Goal: Communication & Community: Answer question/provide support

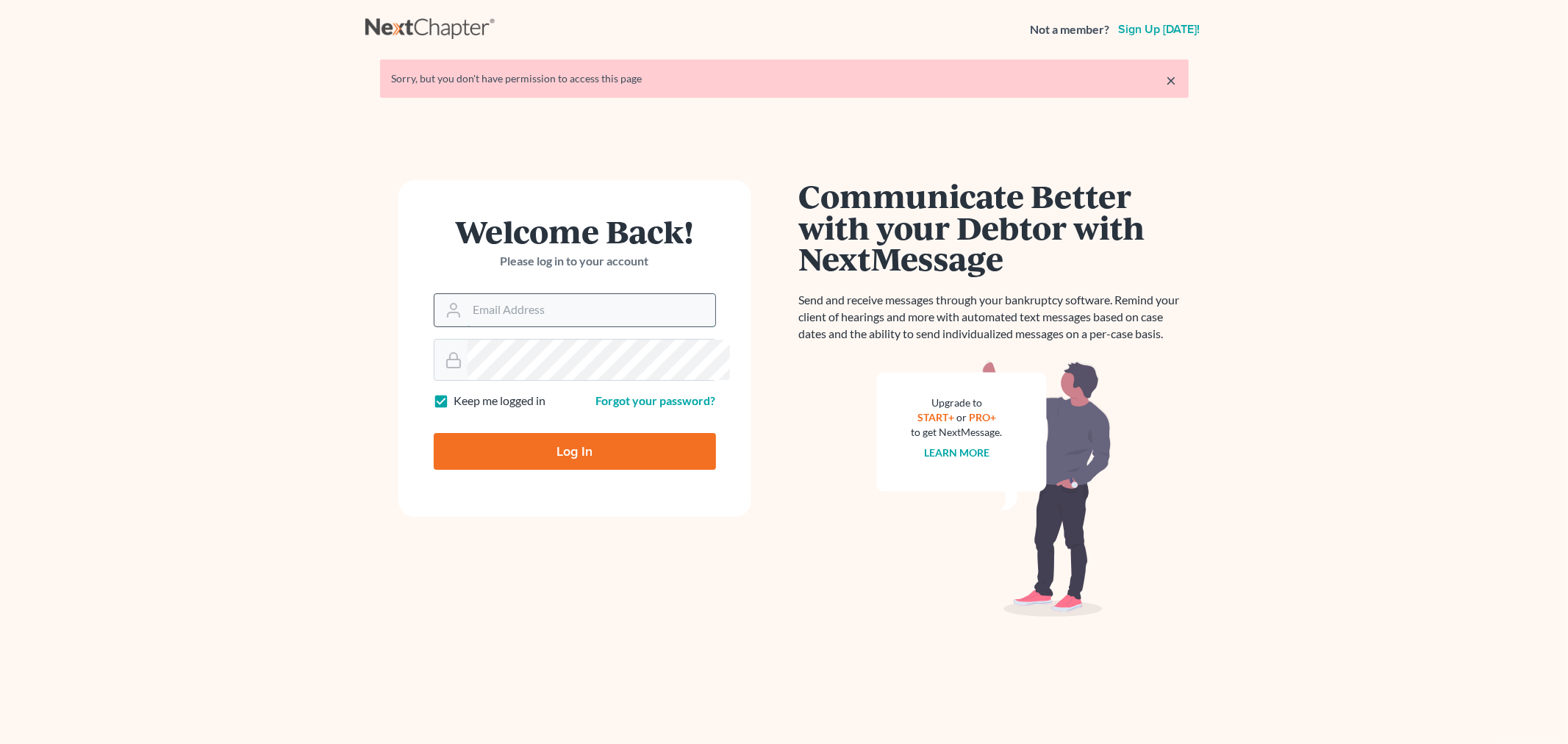
click at [467, 327] on input "Email Address" at bounding box center [591, 310] width 247 height 32
type input "[PERSON_NAME][EMAIL_ADDRESS][DOMAIN_NAME]"
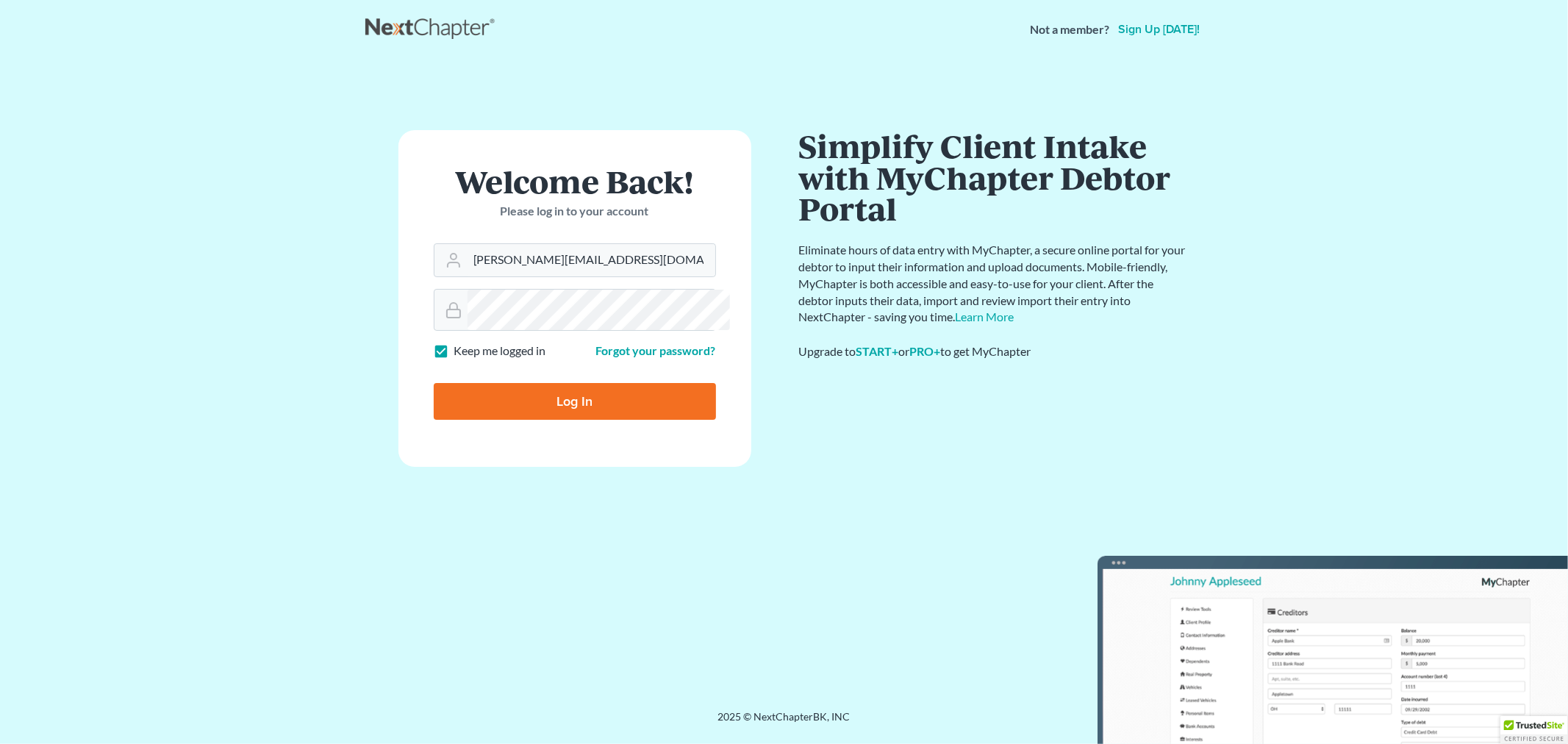
click at [553, 419] on input "Log In" at bounding box center [574, 401] width 282 height 36
type input "Thinking..."
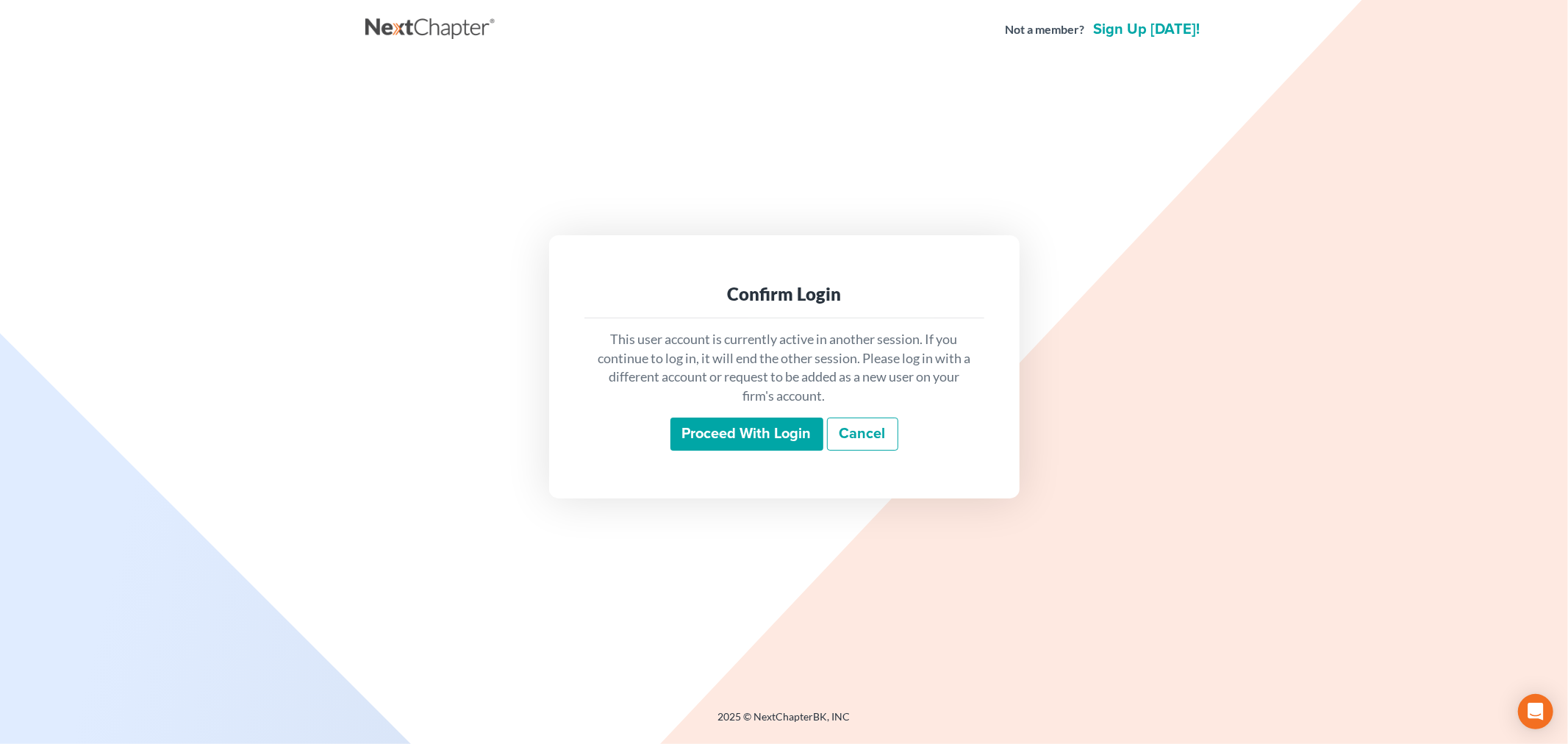
click at [804, 451] on input "Proceed with login" at bounding box center [747, 434] width 153 height 33
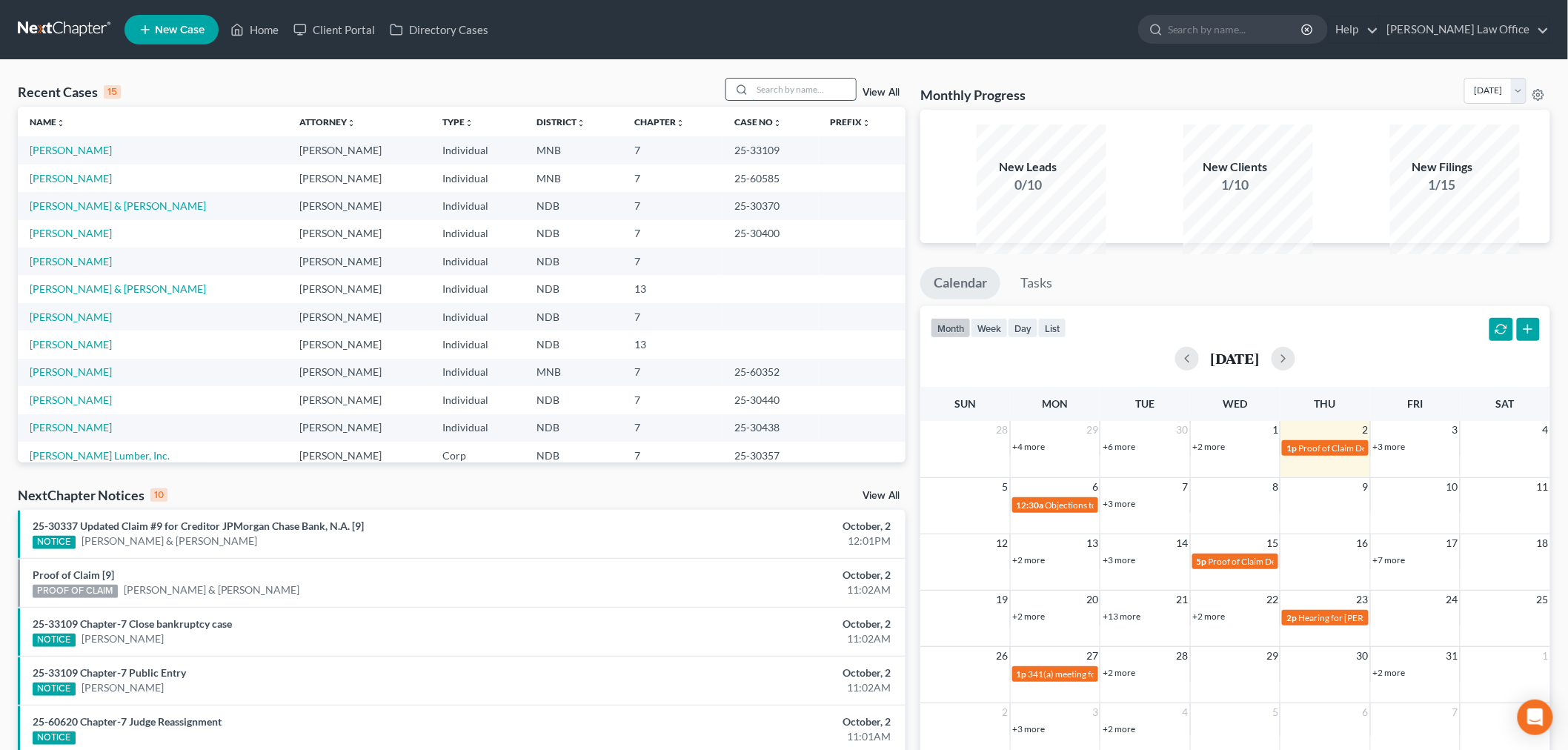
click at [786, 100] on input "search" at bounding box center [804, 90] width 104 height 21
type input "lynnes"
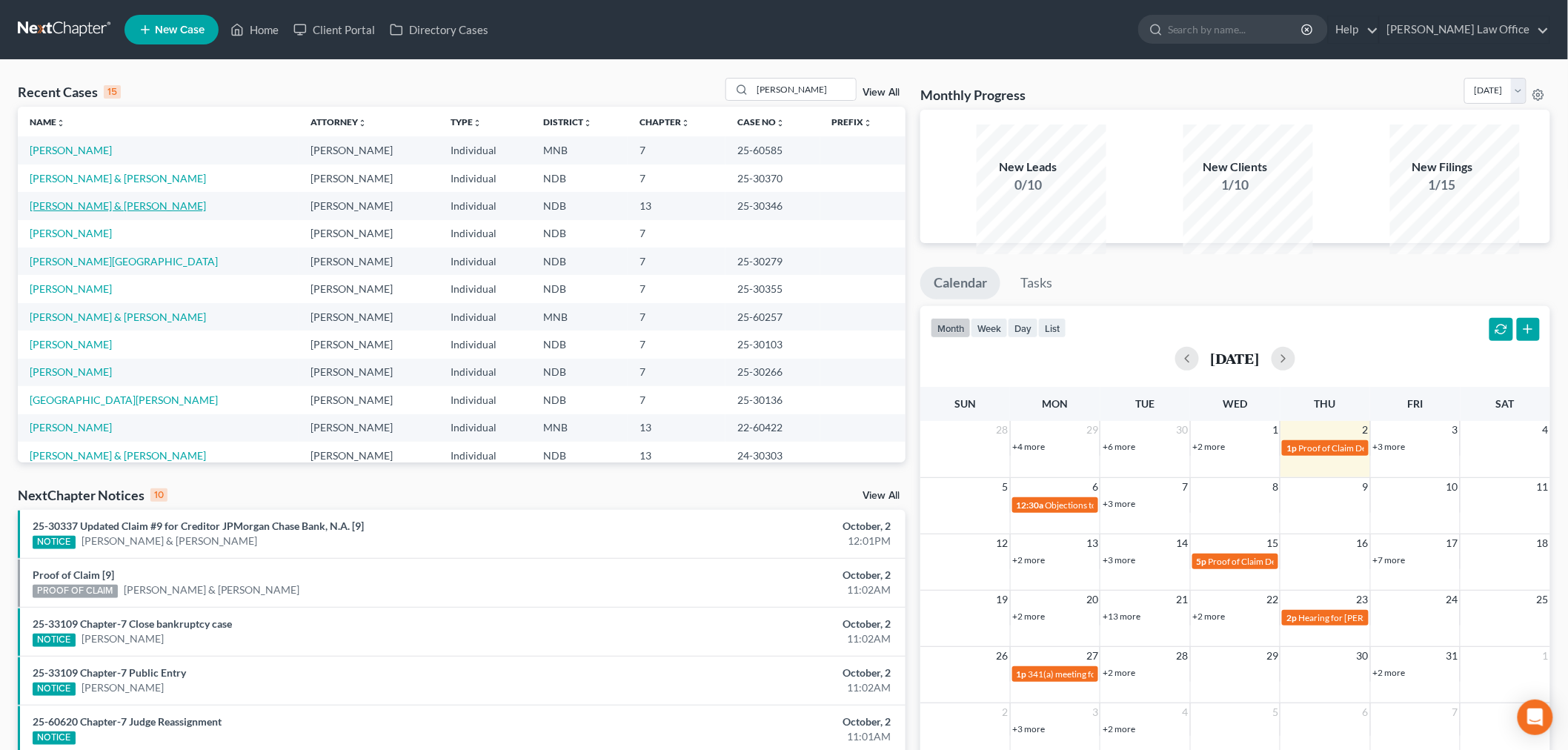
click at [134, 212] on link "[PERSON_NAME] & [PERSON_NAME]" at bounding box center [118, 205] width 176 height 13
select select "6"
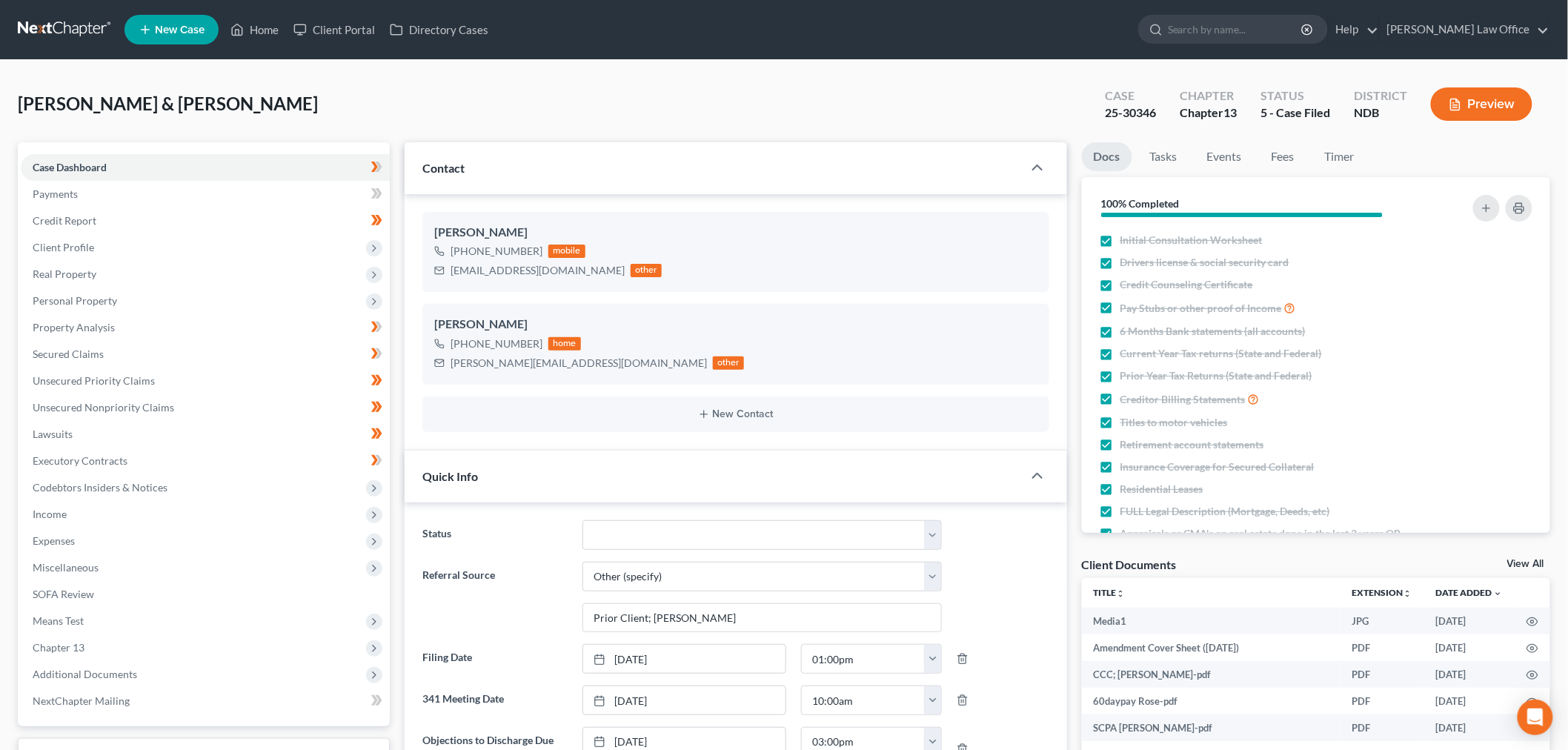
click at [738, 142] on div "Lynnes, Michael & Rosetta Upgraded Case 25-30346 Chapter Chapter 13 Status 5 - …" at bounding box center [783, 110] width 1532 height 65
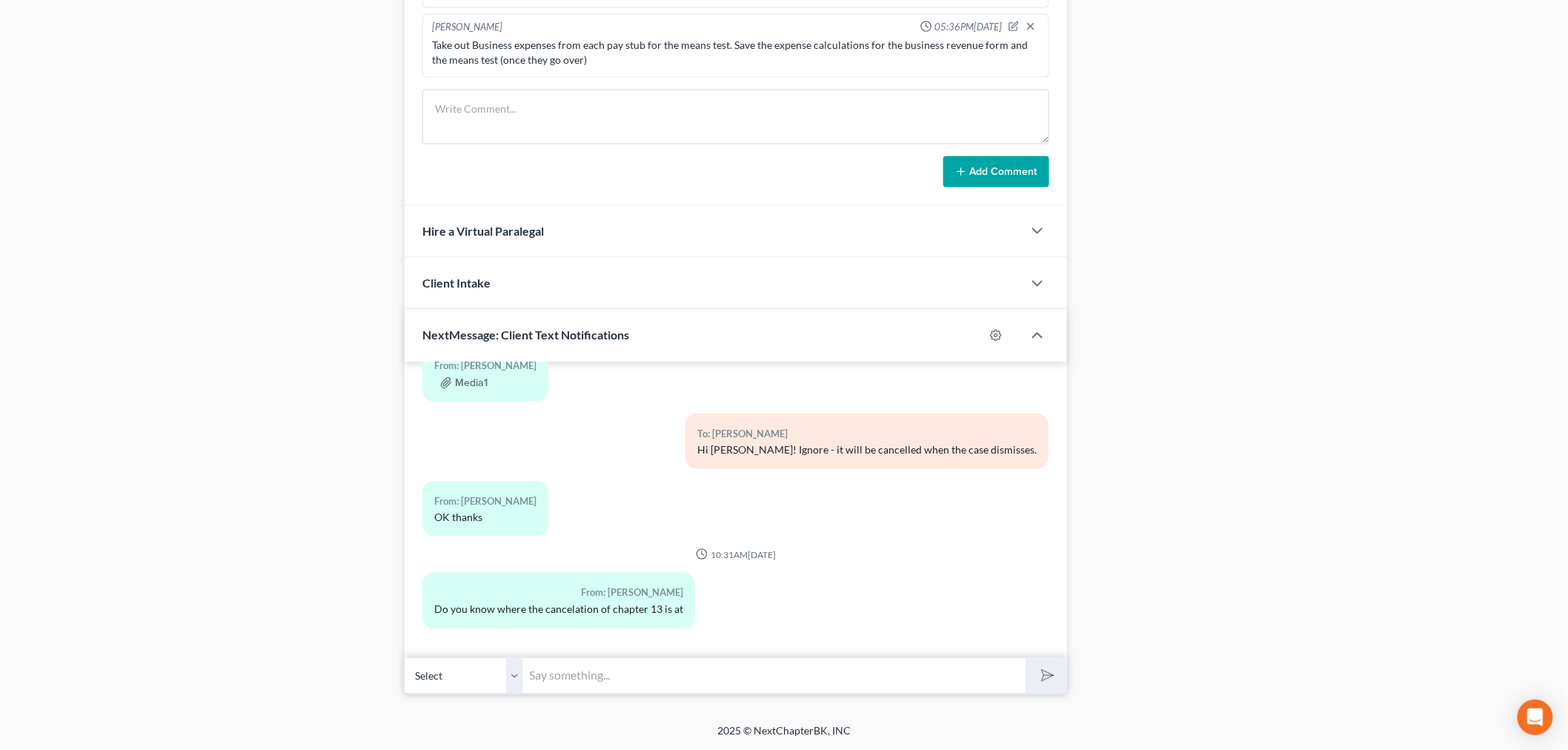
scroll to position [1729, 0]
click at [744, 657] on input "text" at bounding box center [774, 675] width 503 height 37
type input "Hi Rose! We should see the case dismiss late next week. The Deadline to object …"
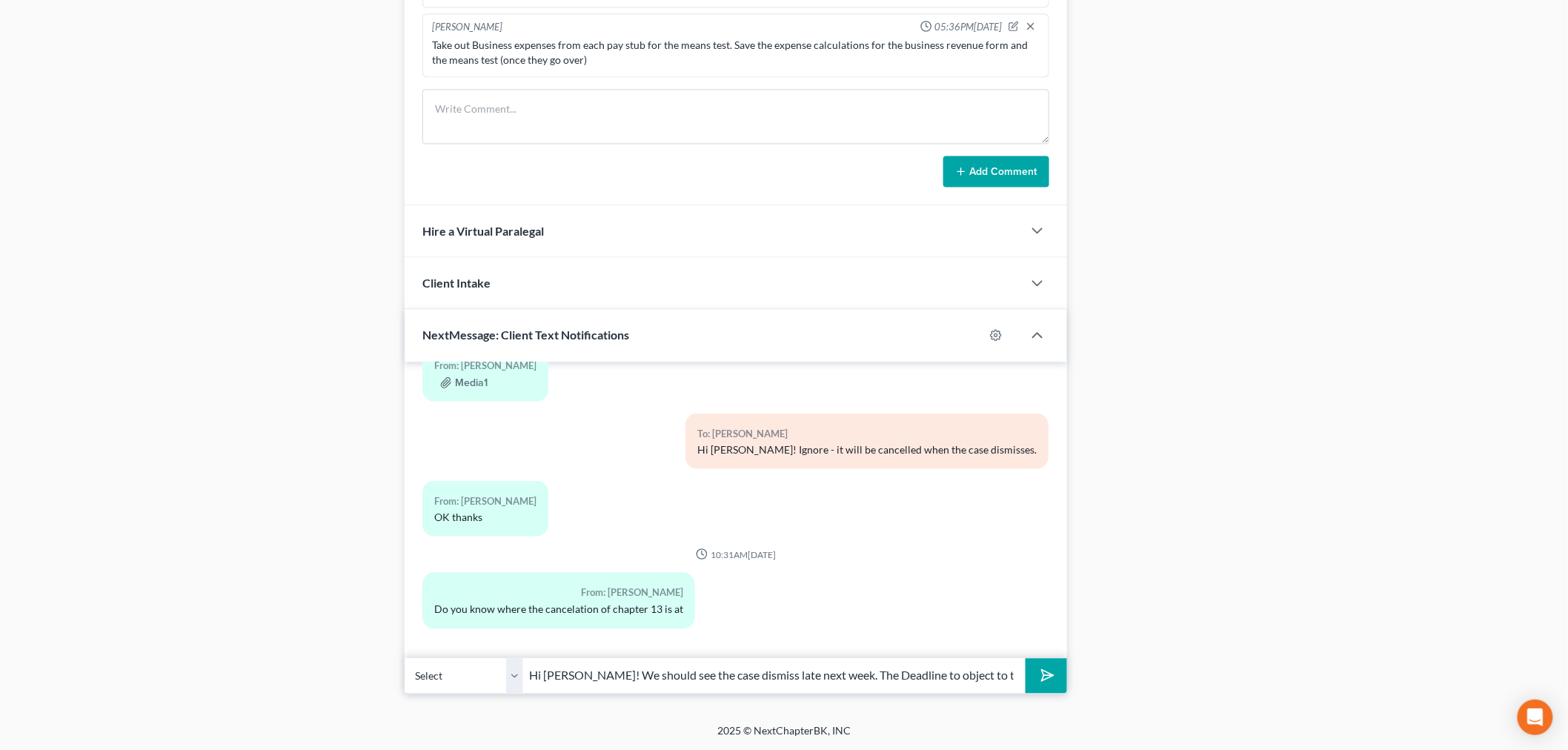
click at [1051, 660] on button "submit" at bounding box center [1046, 675] width 40 height 35
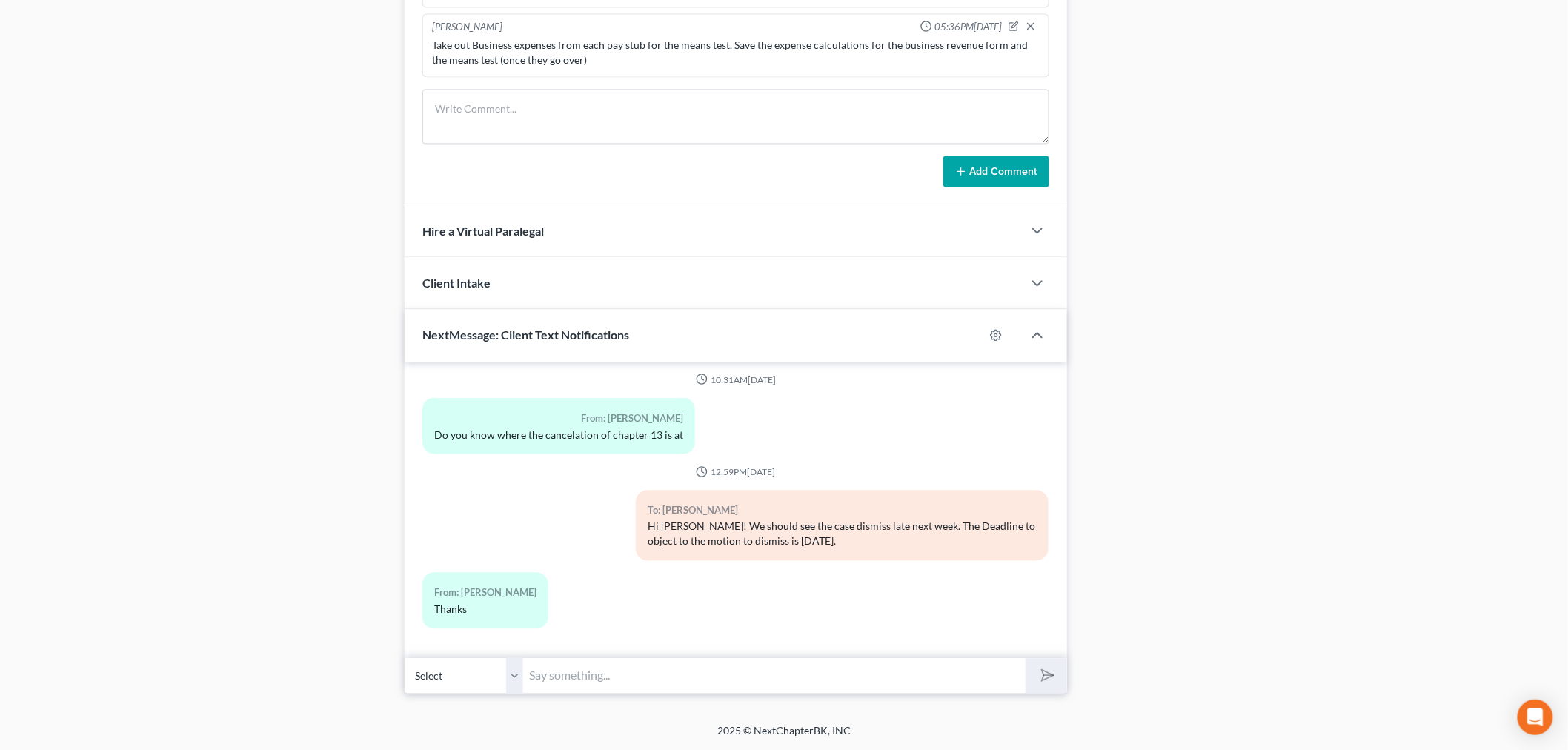
scroll to position [13667, 0]
click at [596, 658] on input "text" at bounding box center [774, 675] width 503 height 37
type input "No problem. Have a good rest of your day."
click at [1026, 658] on button "submit" at bounding box center [1046, 675] width 40 height 35
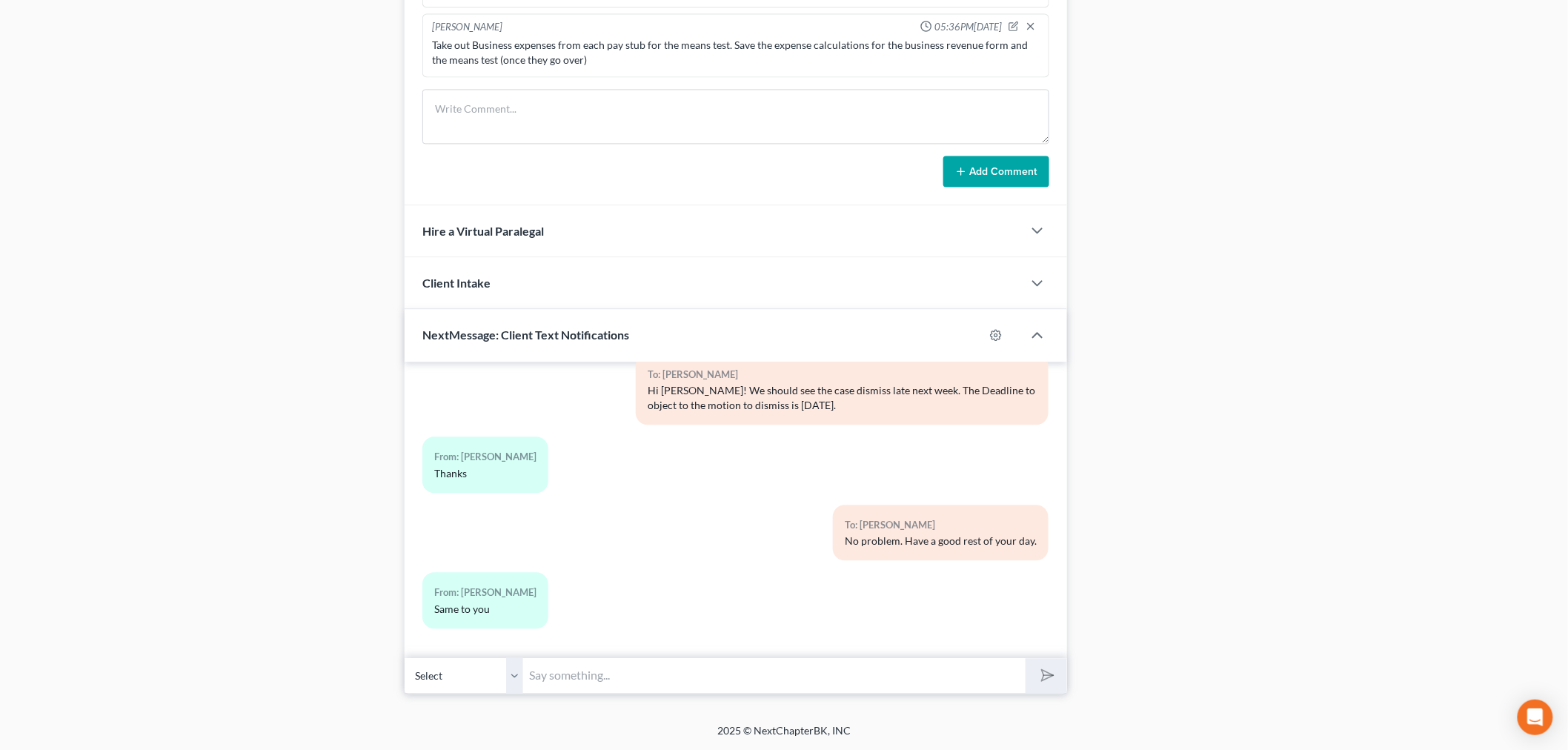
scroll to position [13835, 0]
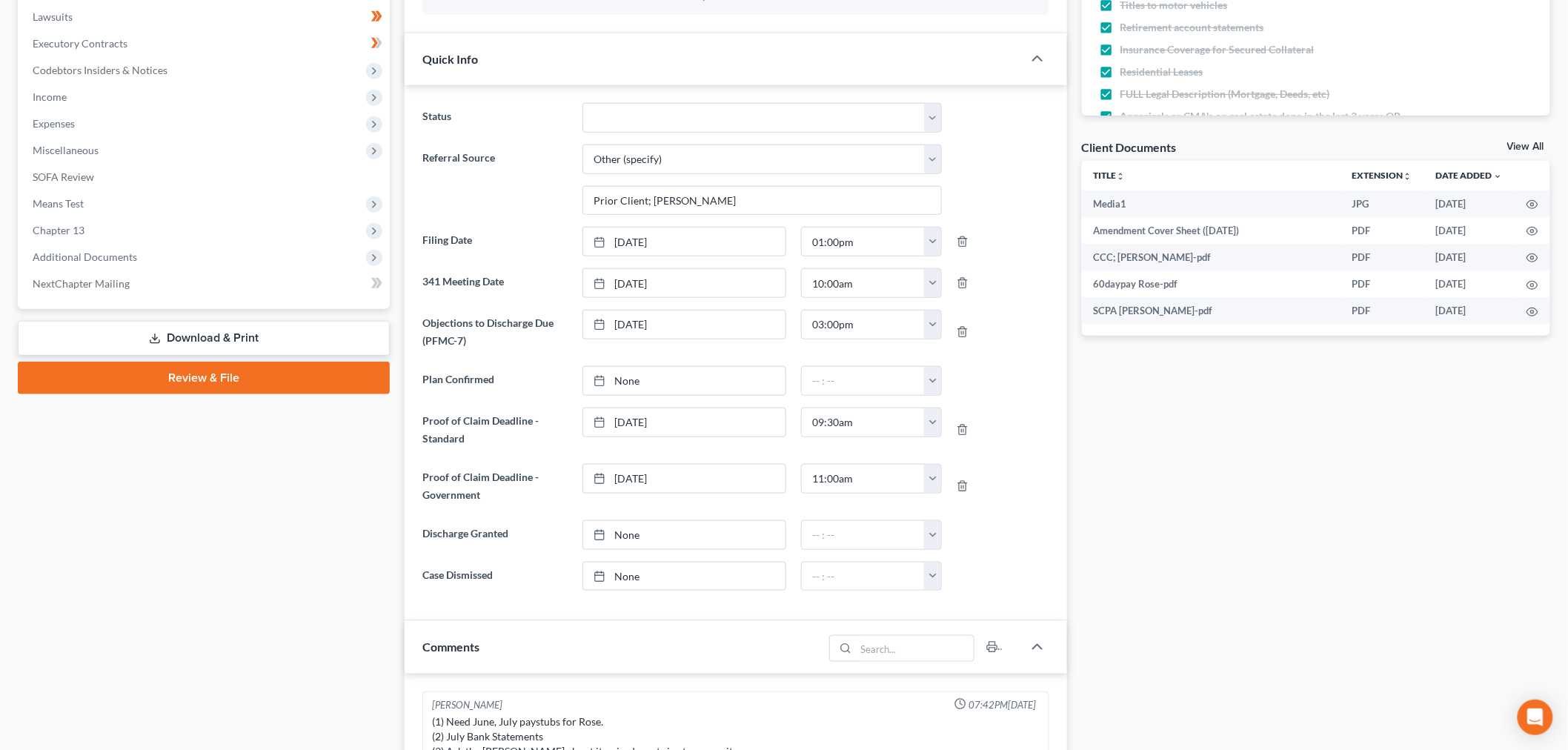
scroll to position [0, 0]
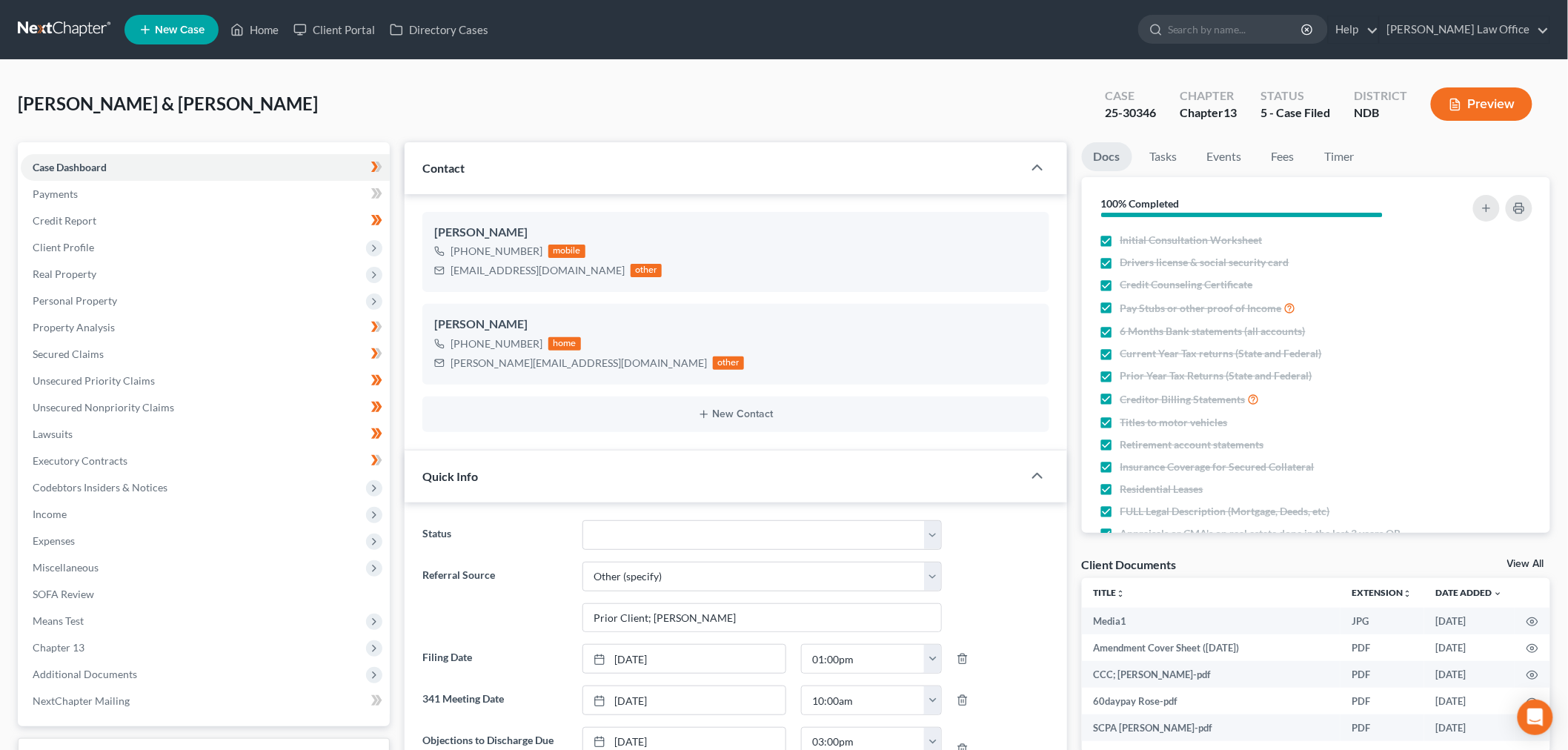
click at [78, 39] on link at bounding box center [65, 30] width 94 height 27
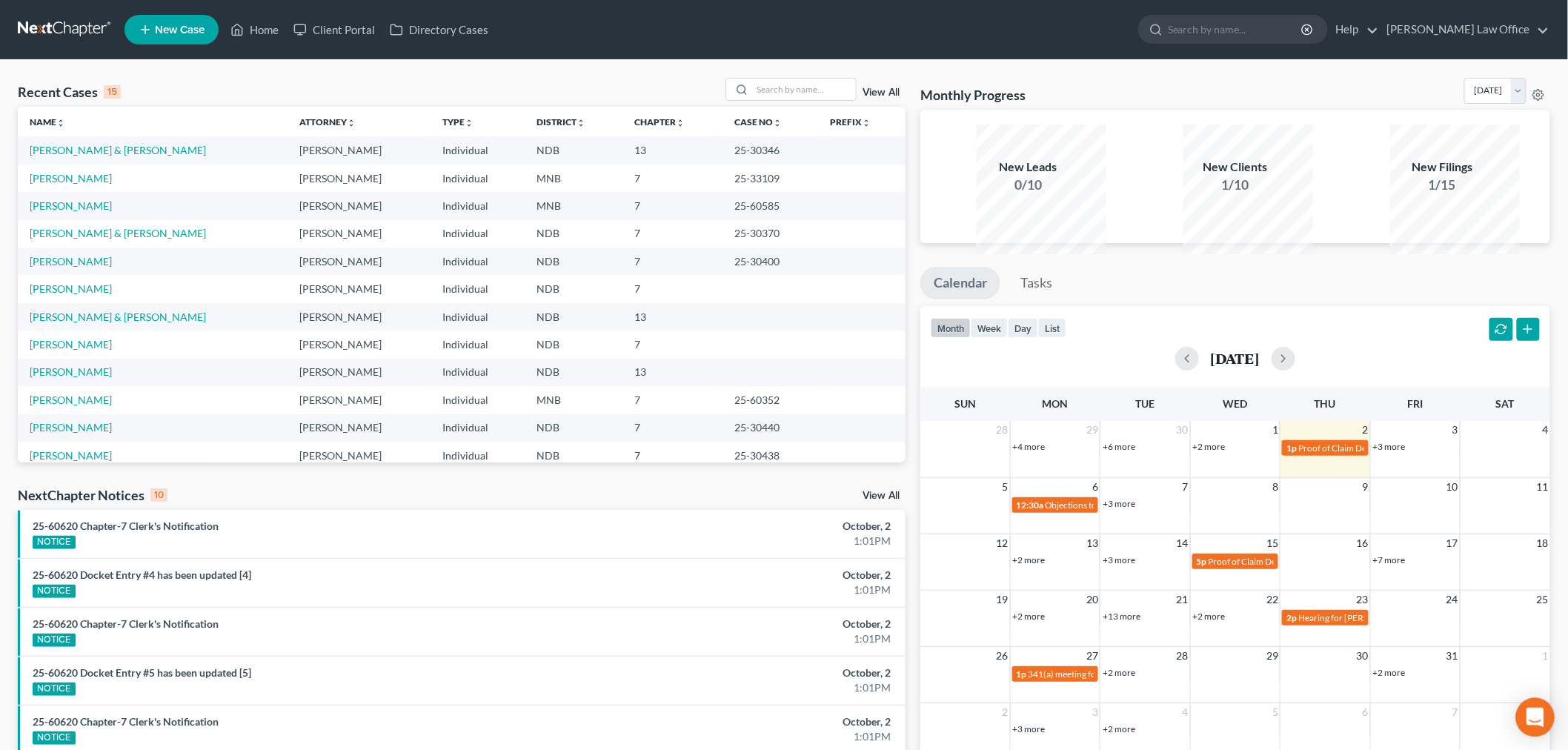
click at [1527, 712] on div "Open Intercom Messenger" at bounding box center [1535, 717] width 39 height 39
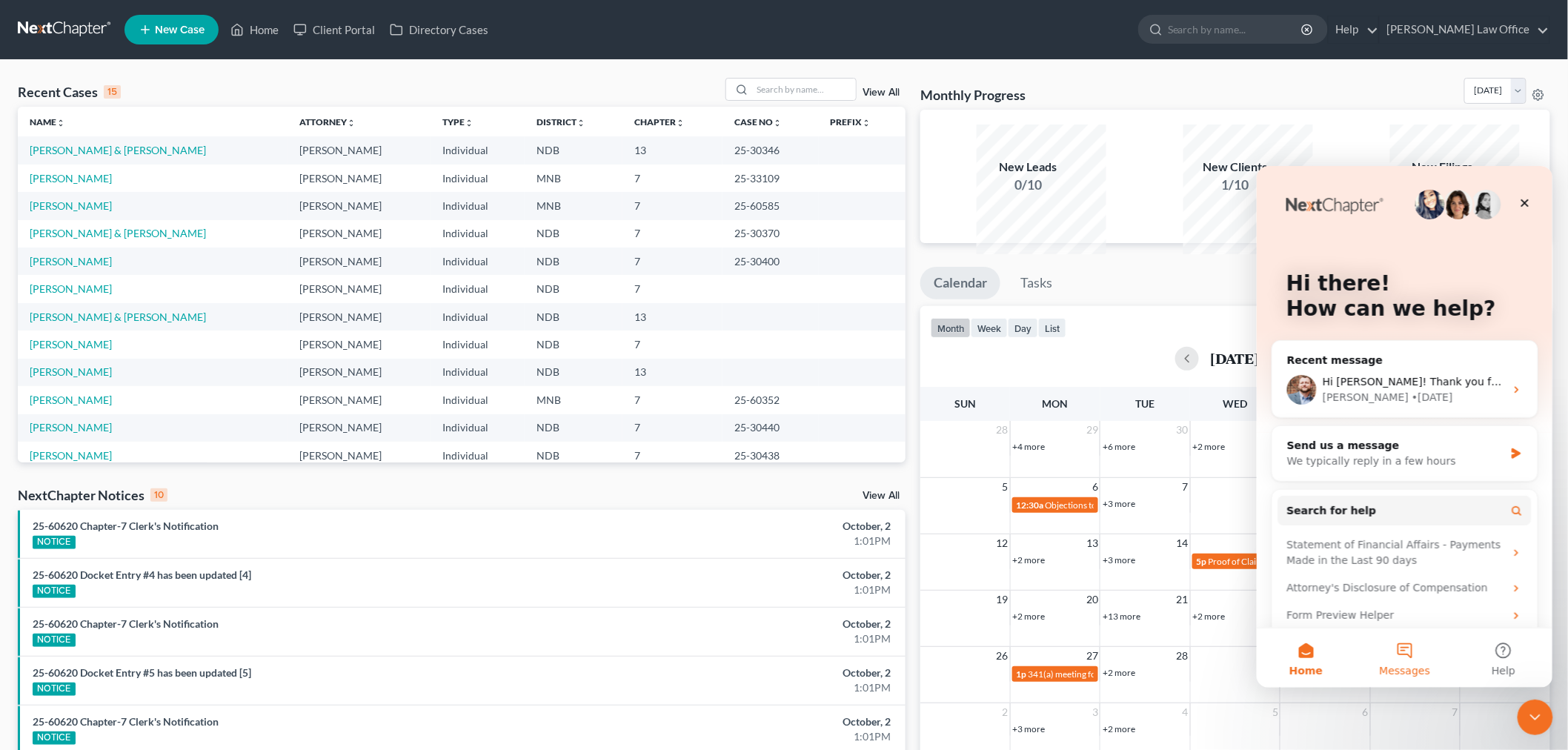
click at [1425, 655] on button "Messages" at bounding box center [1403, 658] width 98 height 60
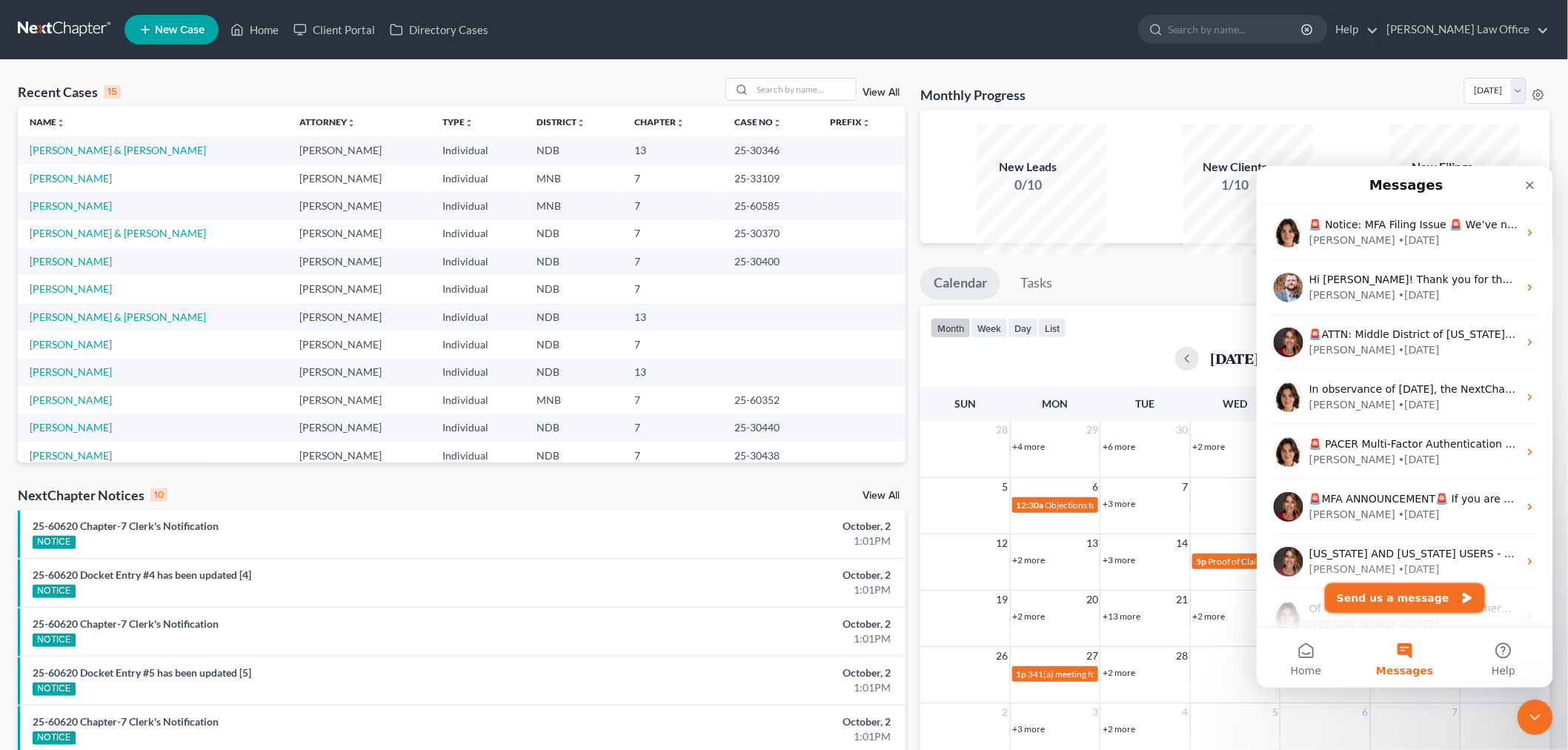
click at [1424, 597] on button "Send us a message" at bounding box center [1404, 597] width 160 height 30
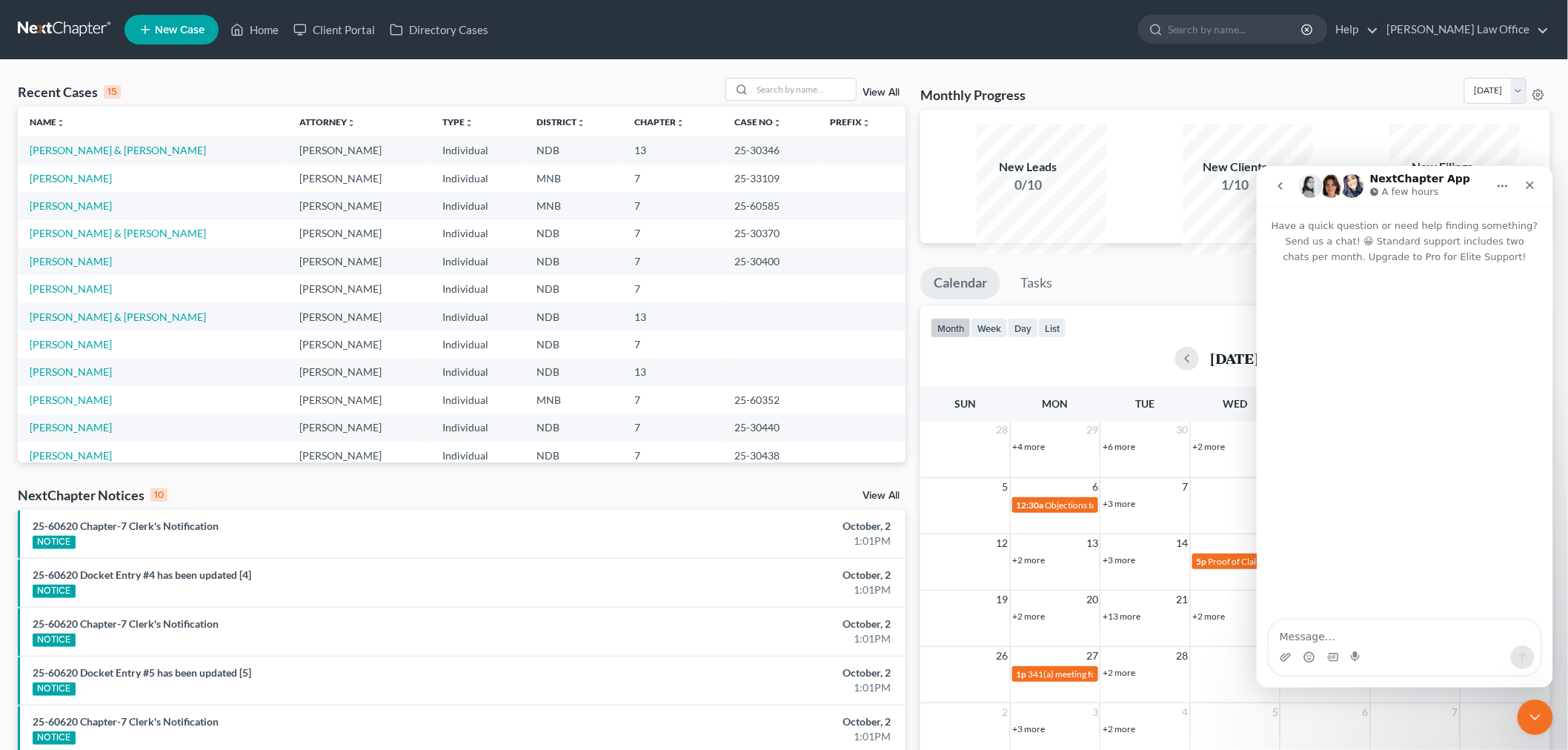
click at [1399, 640] on textarea "Message…" at bounding box center [1404, 632] width 272 height 25
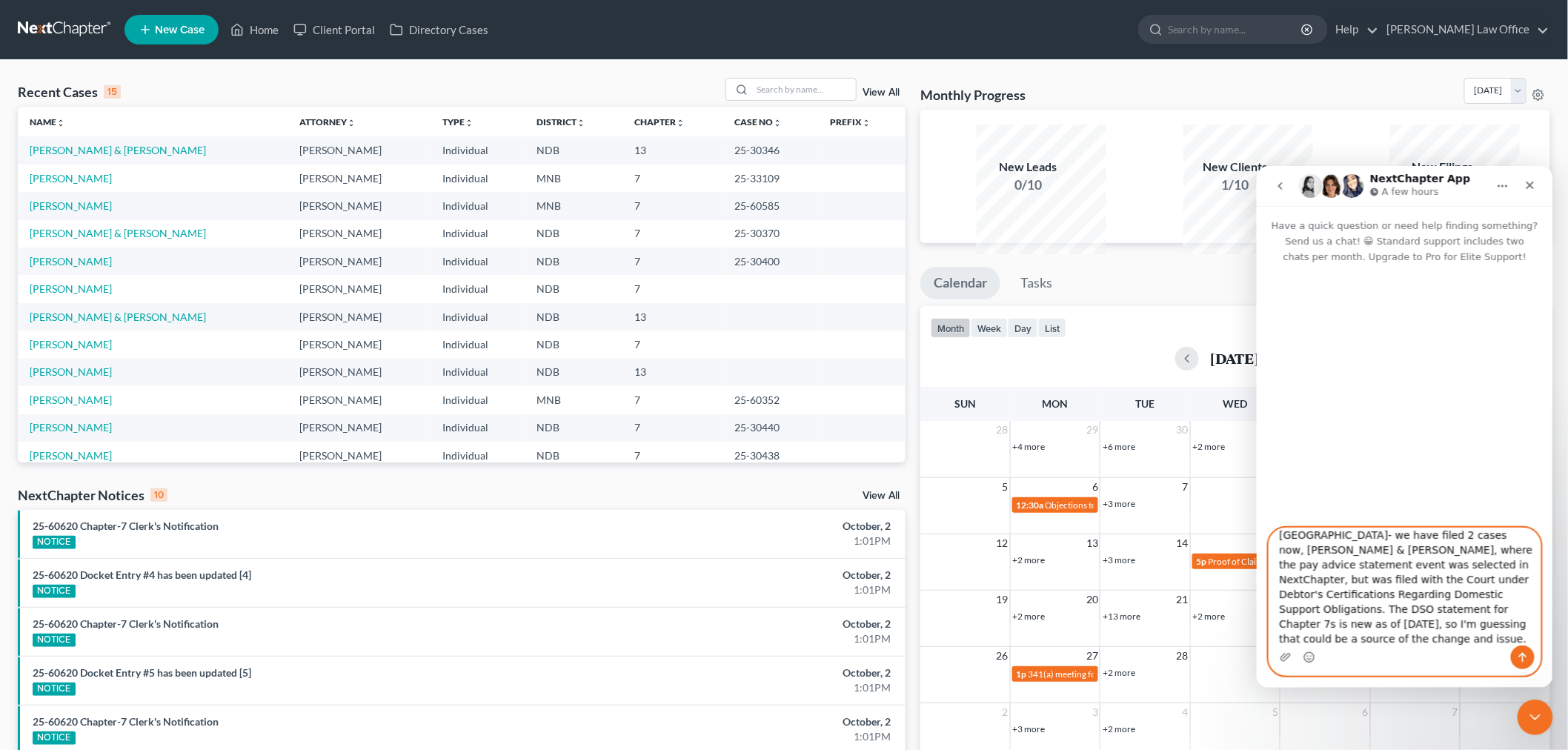
scroll to position [39, 0]
type textarea "Issue with case upload events in [GEOGRAPHIC_DATA]- we have filed 2 cases now, …"
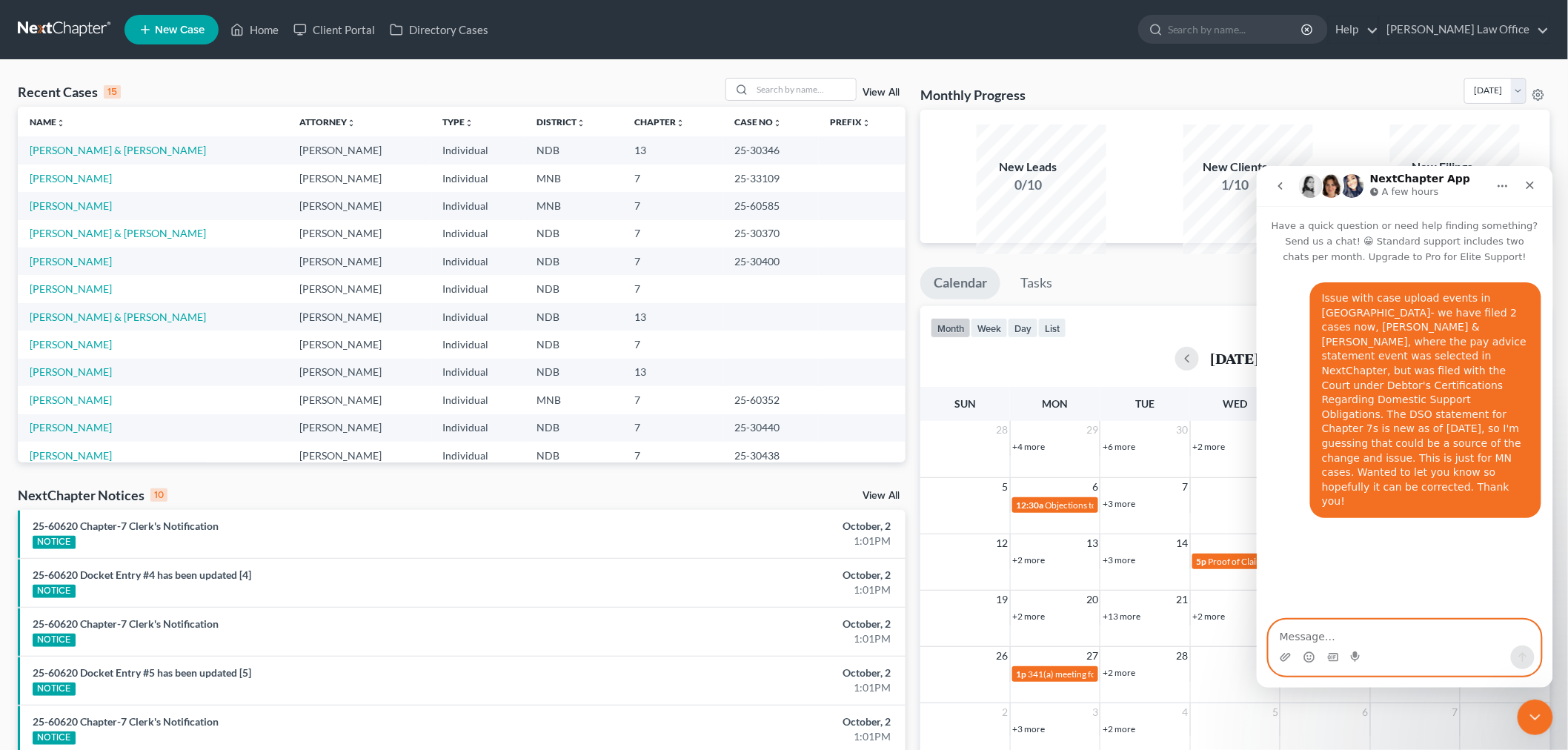
scroll to position [0, 0]
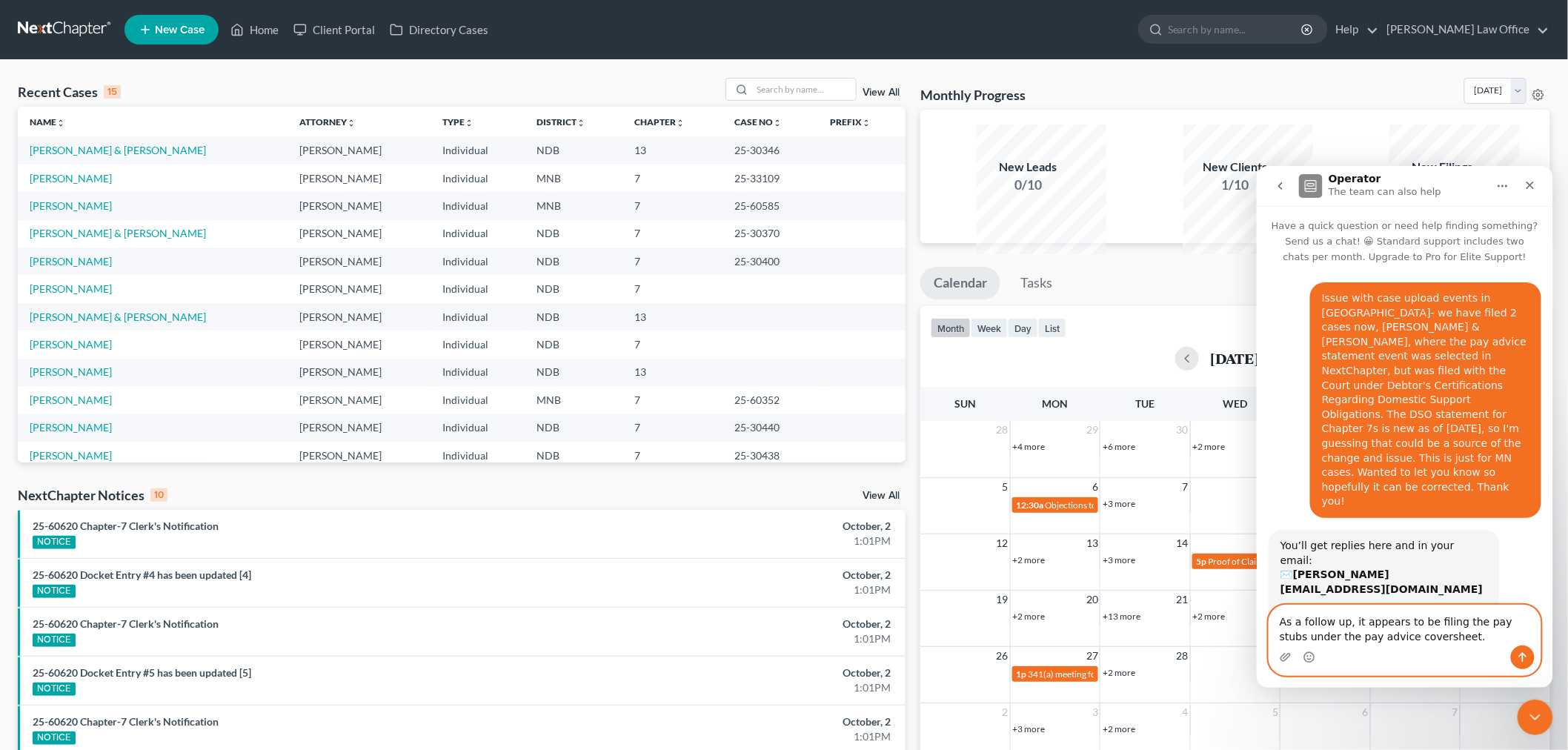
type textarea "As a follow up, it appears to be filing the pay stubs under the pay advice cove…"
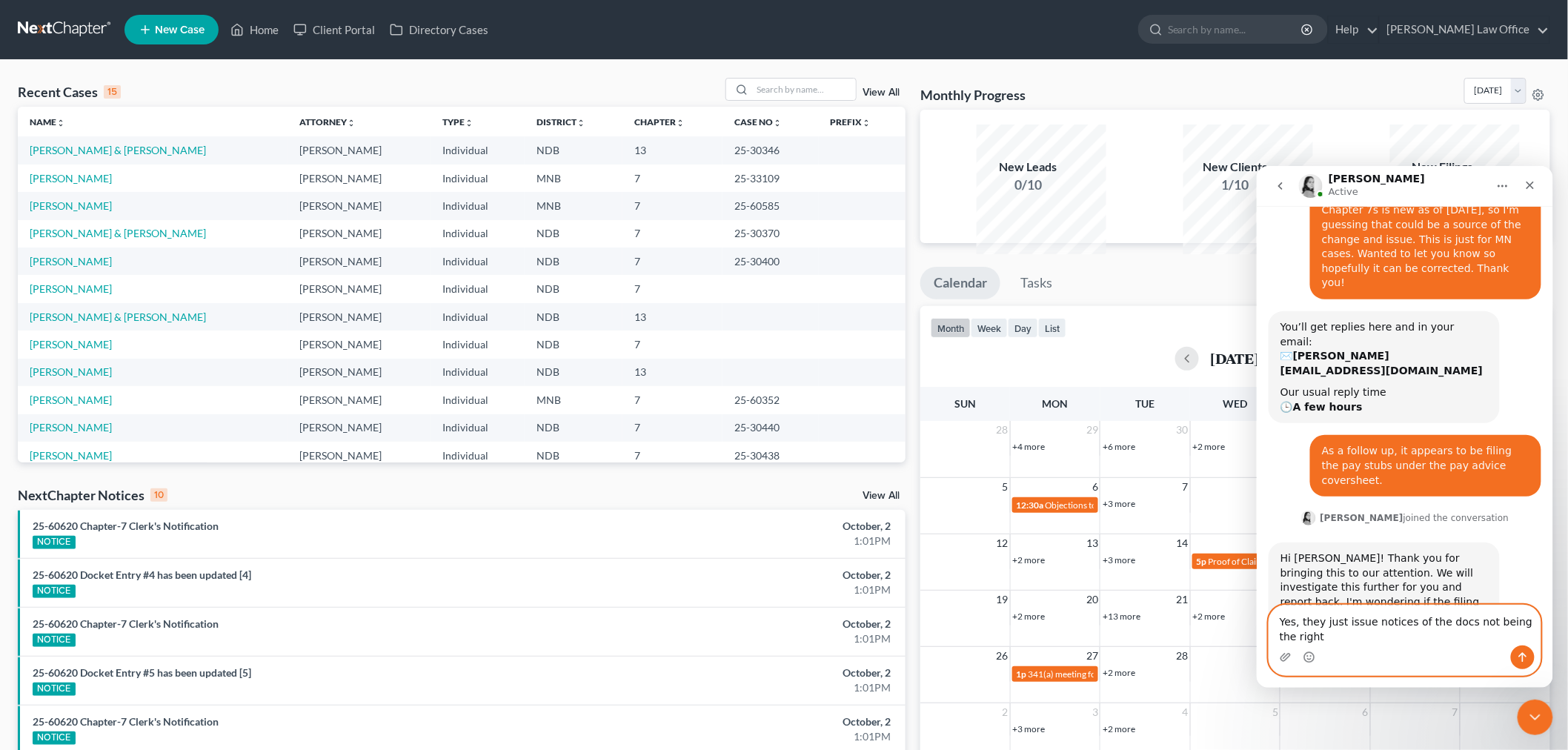
scroll to position [233, 0]
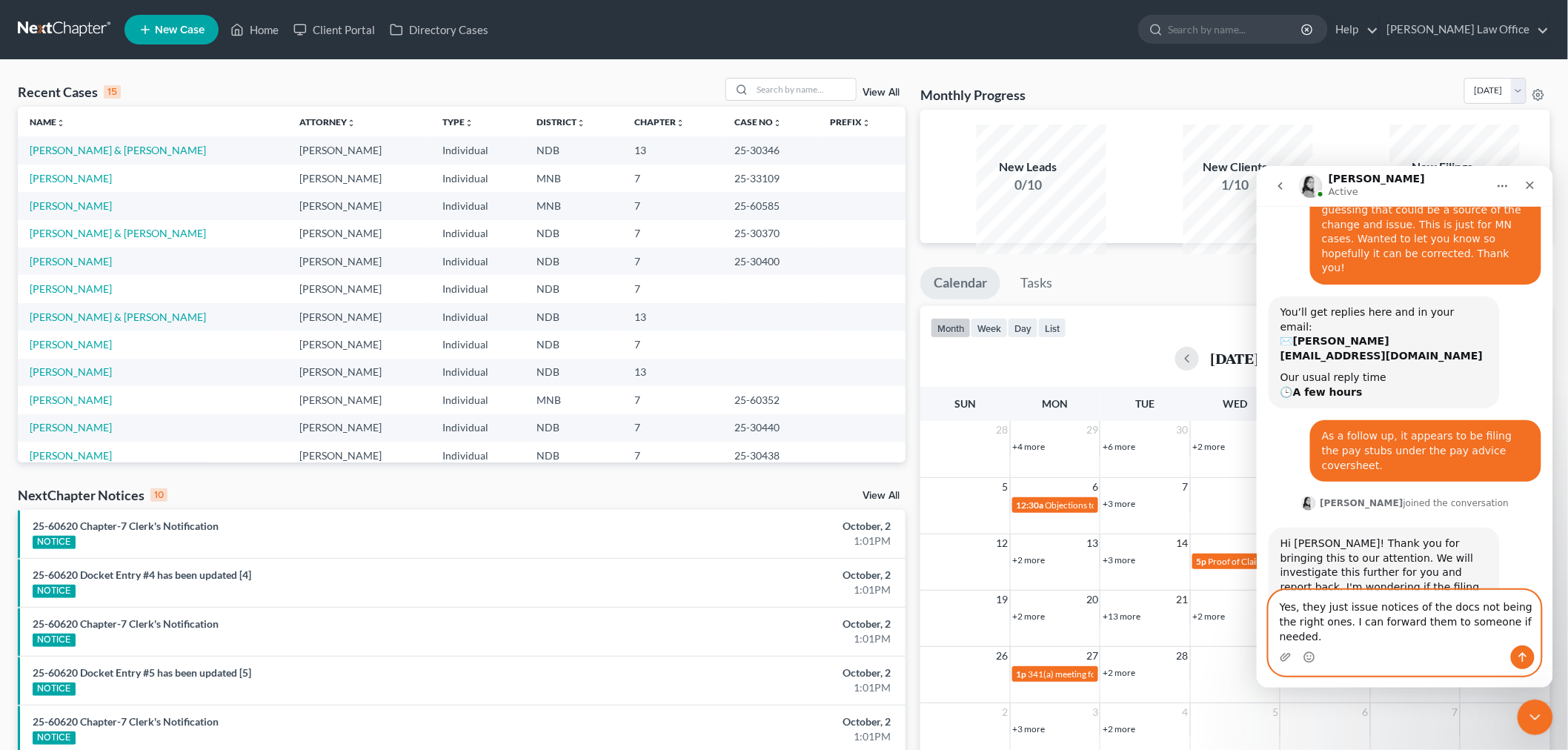
type textarea "Yes, they just issue notices of the docs not being the right ones. I can forwar…"
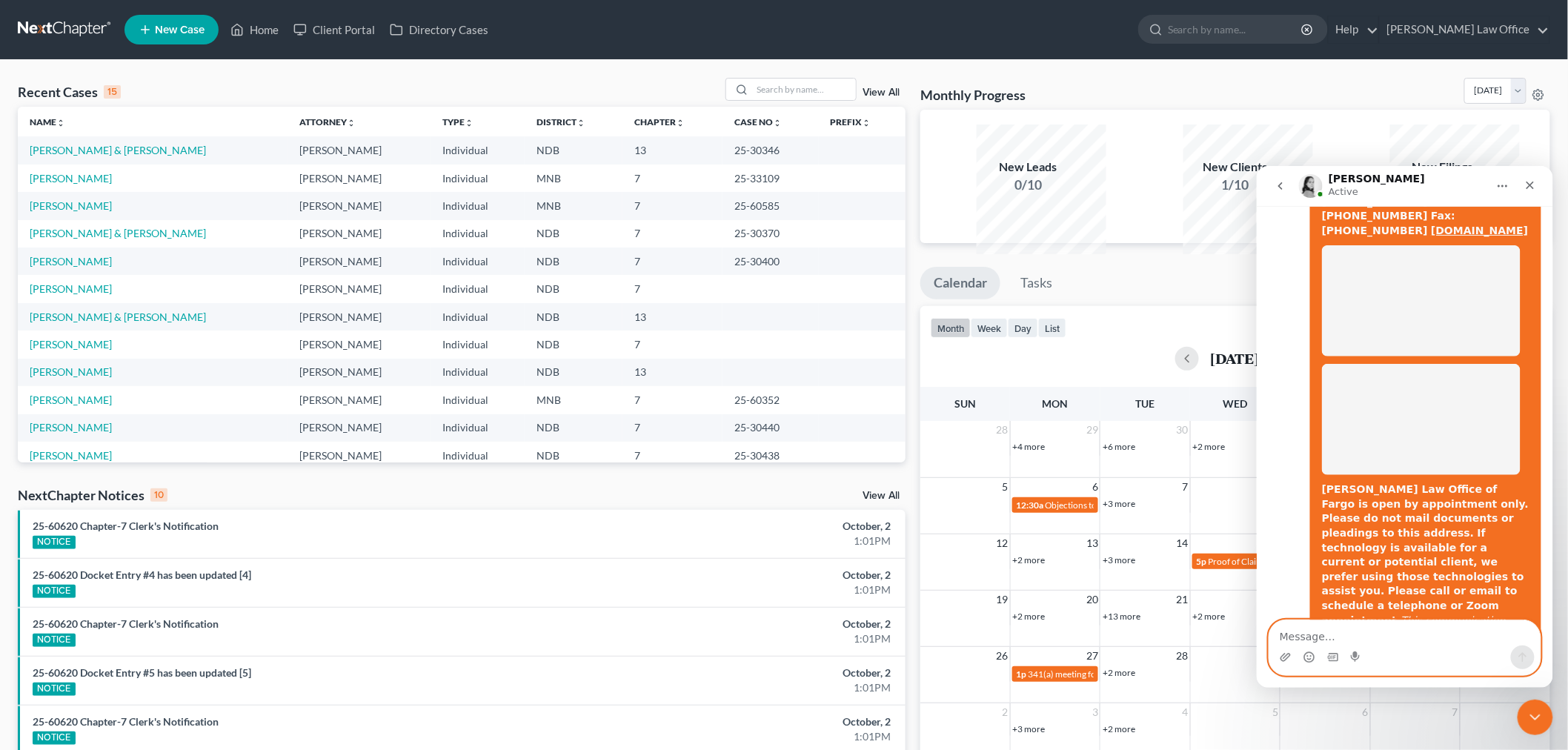
scroll to position [1150, 0]
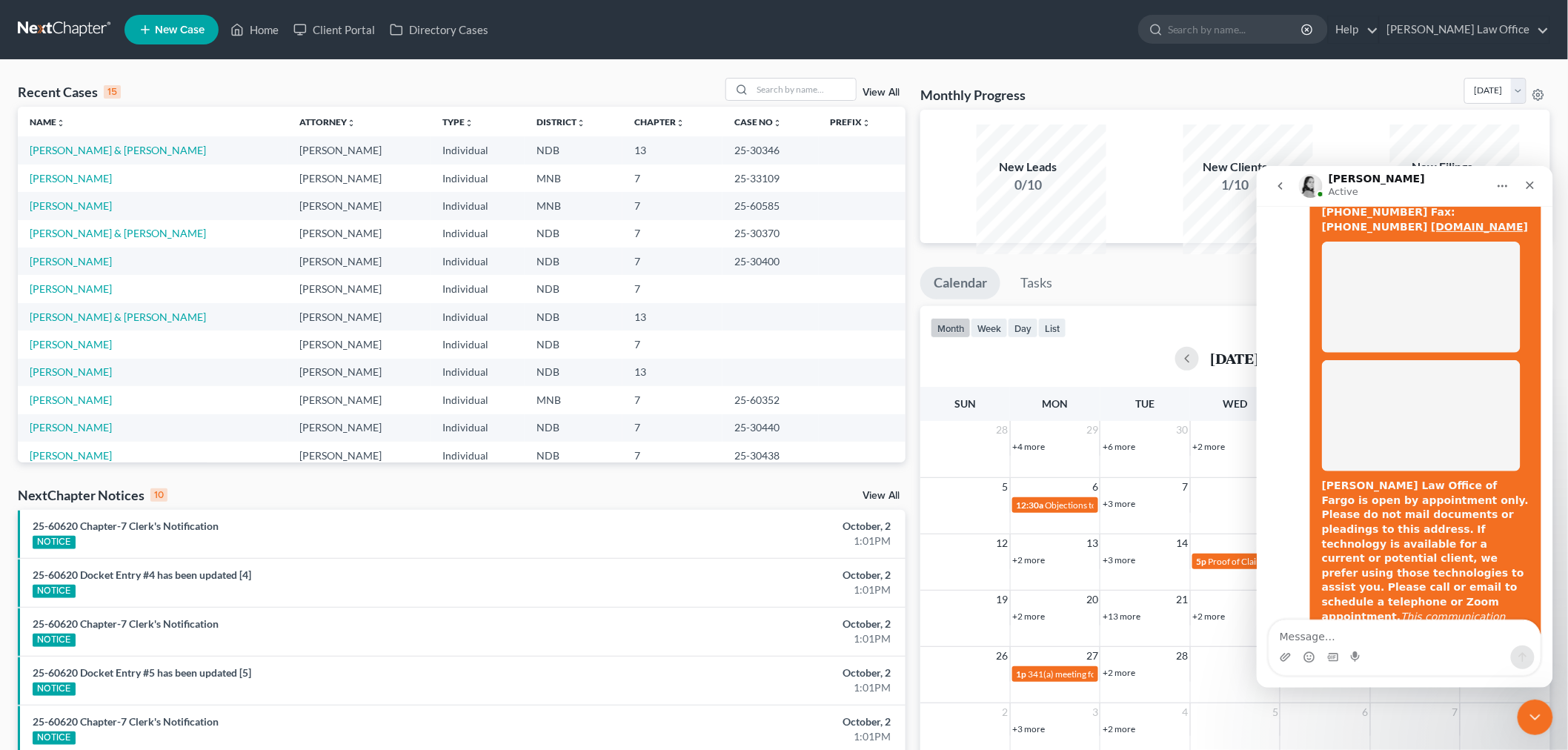
click at [1556, 247] on div "Recent Cases 15 View All Name unfold_more expand_more expand_less Attorney unfo…" at bounding box center [784, 549] width 1568 height 979
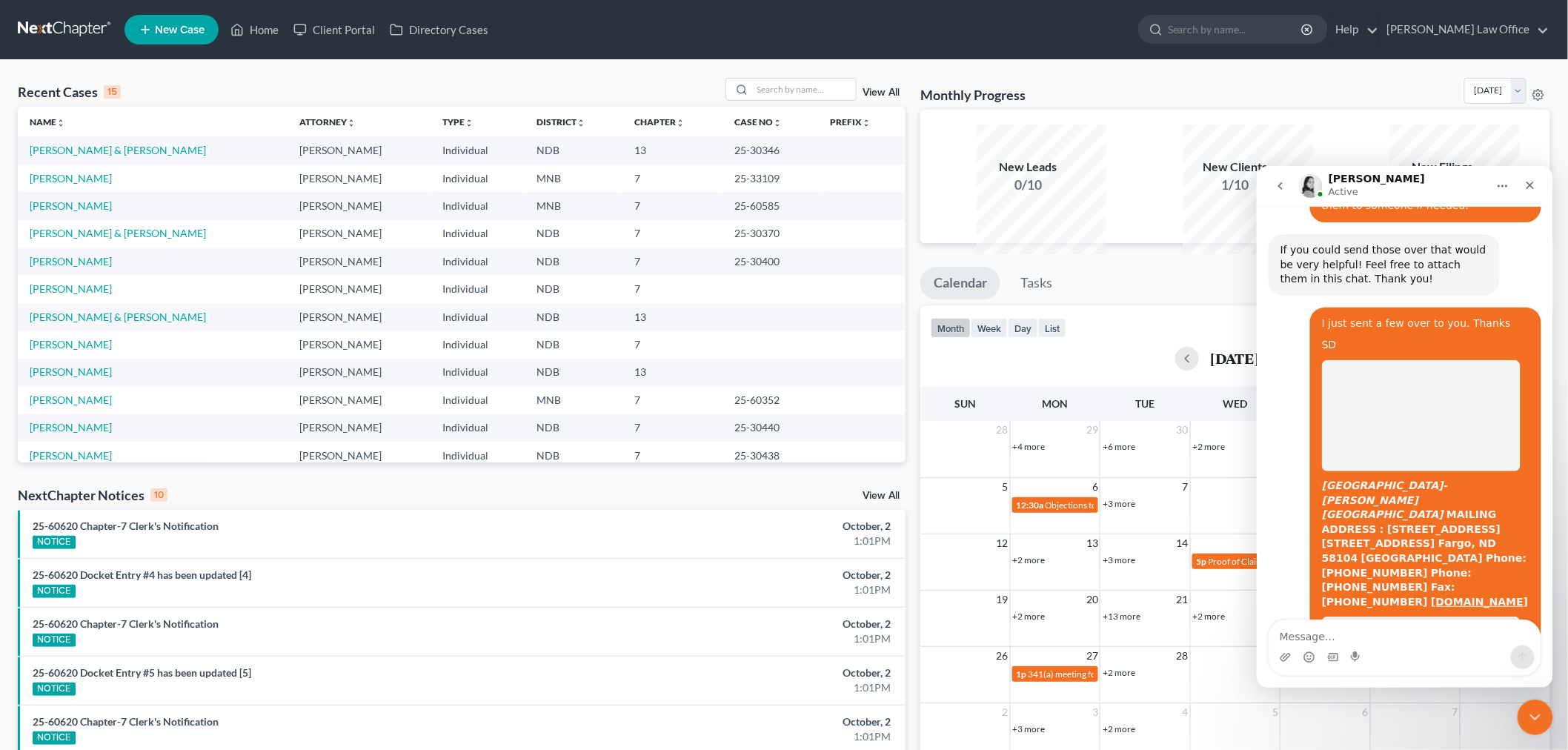
scroll to position [401, 0]
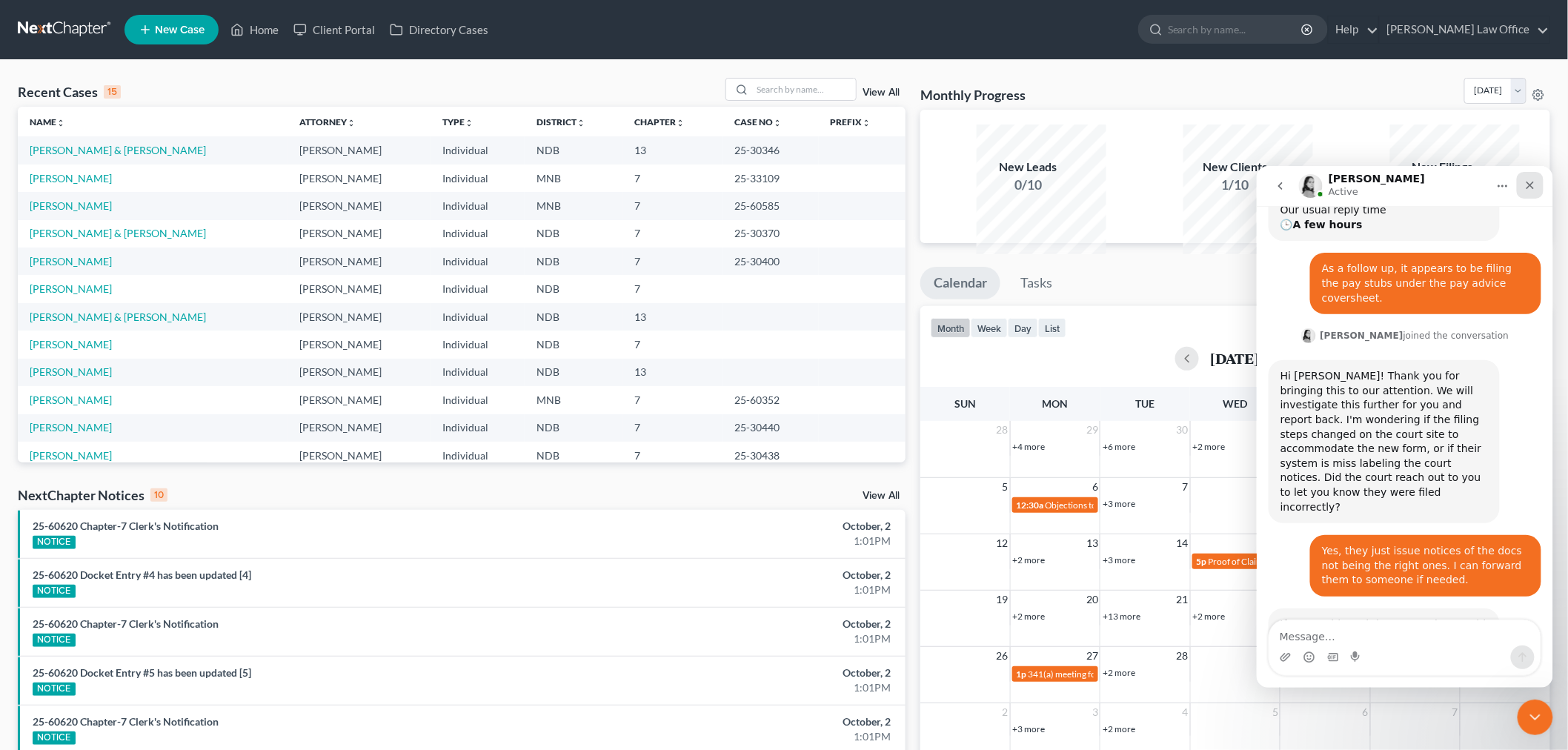
click at [1528, 187] on icon "Close" at bounding box center [1529, 185] width 8 height 8
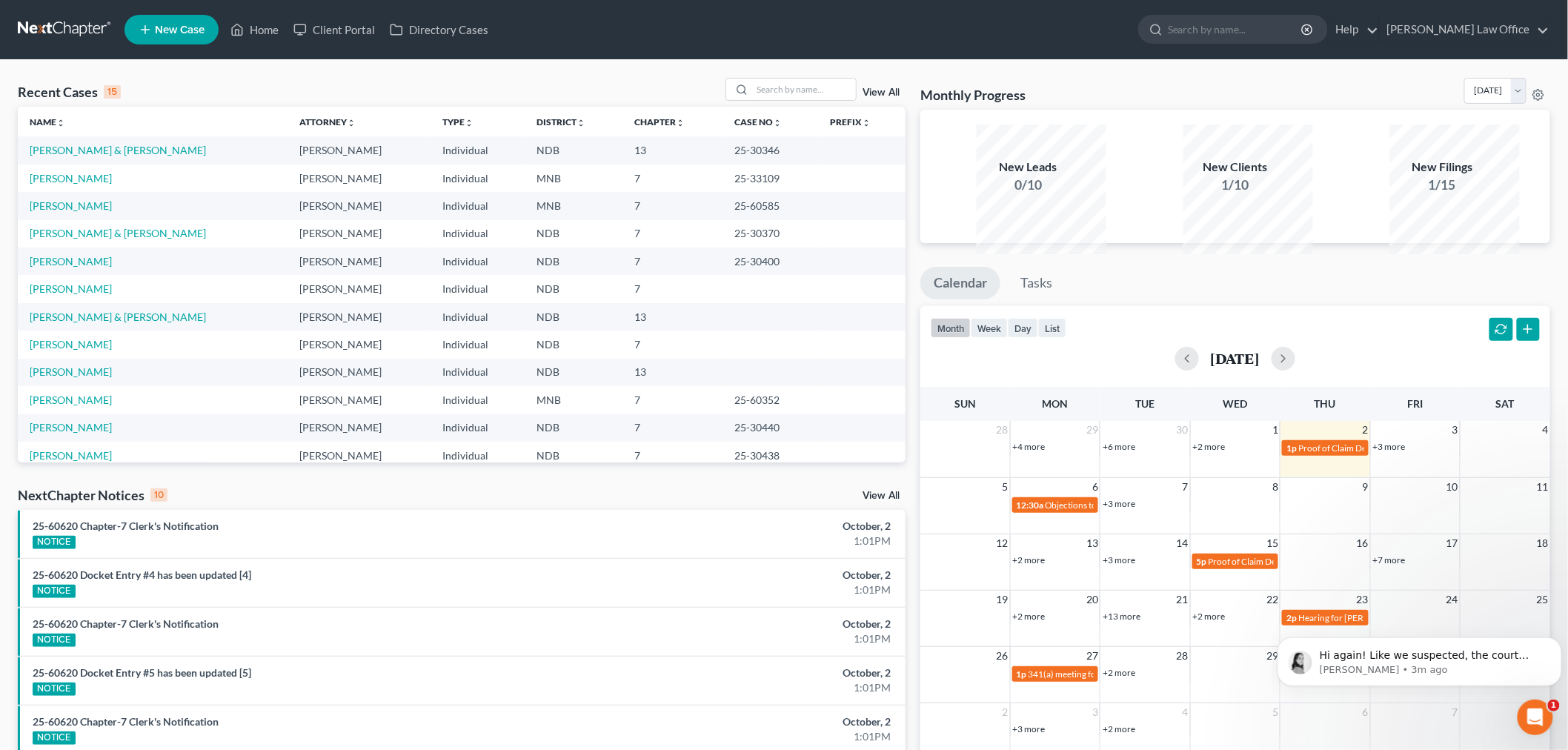
scroll to position [0, 0]
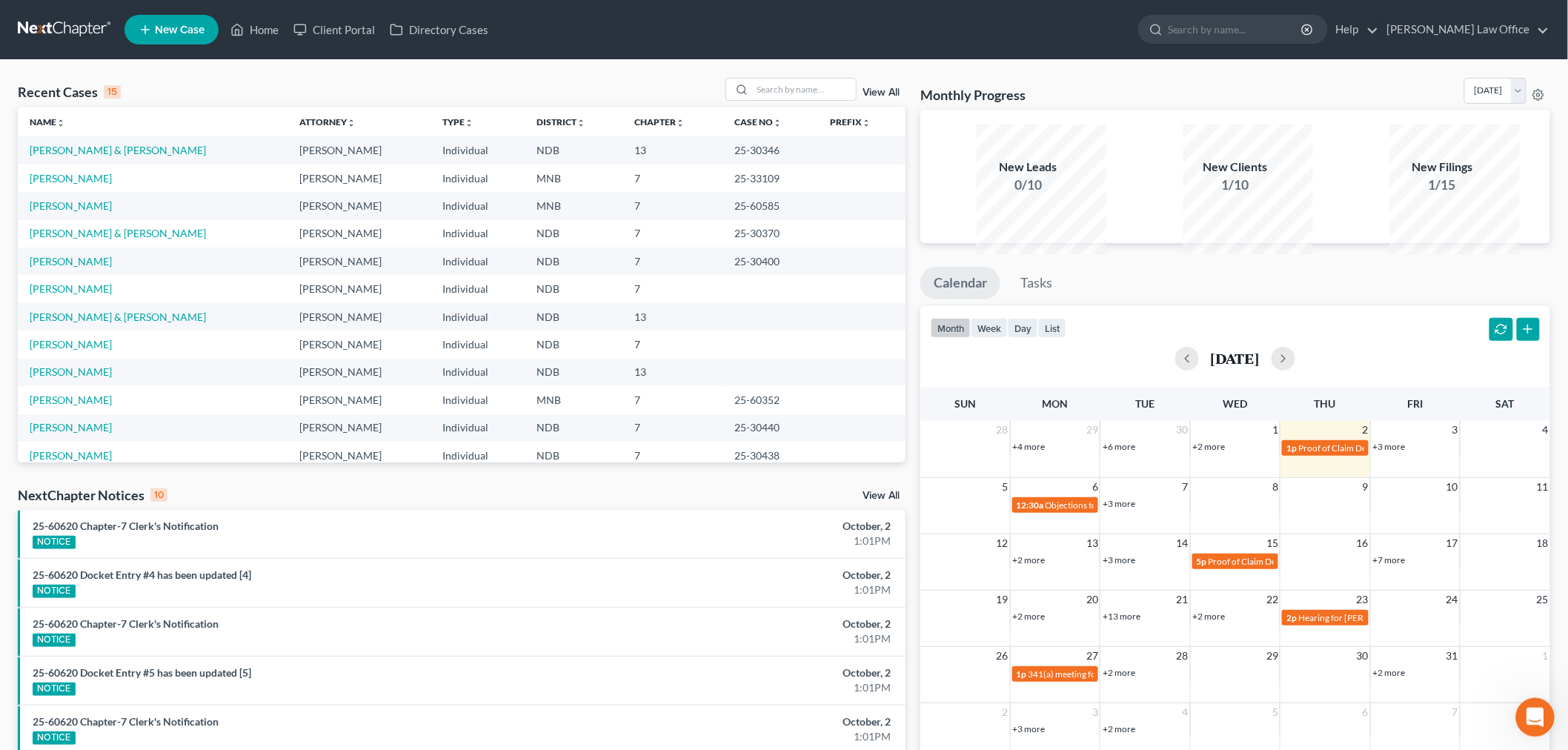
click at [1529, 714] on icon "Open Intercom Messenger" at bounding box center [1532, 714] width 24 height 24
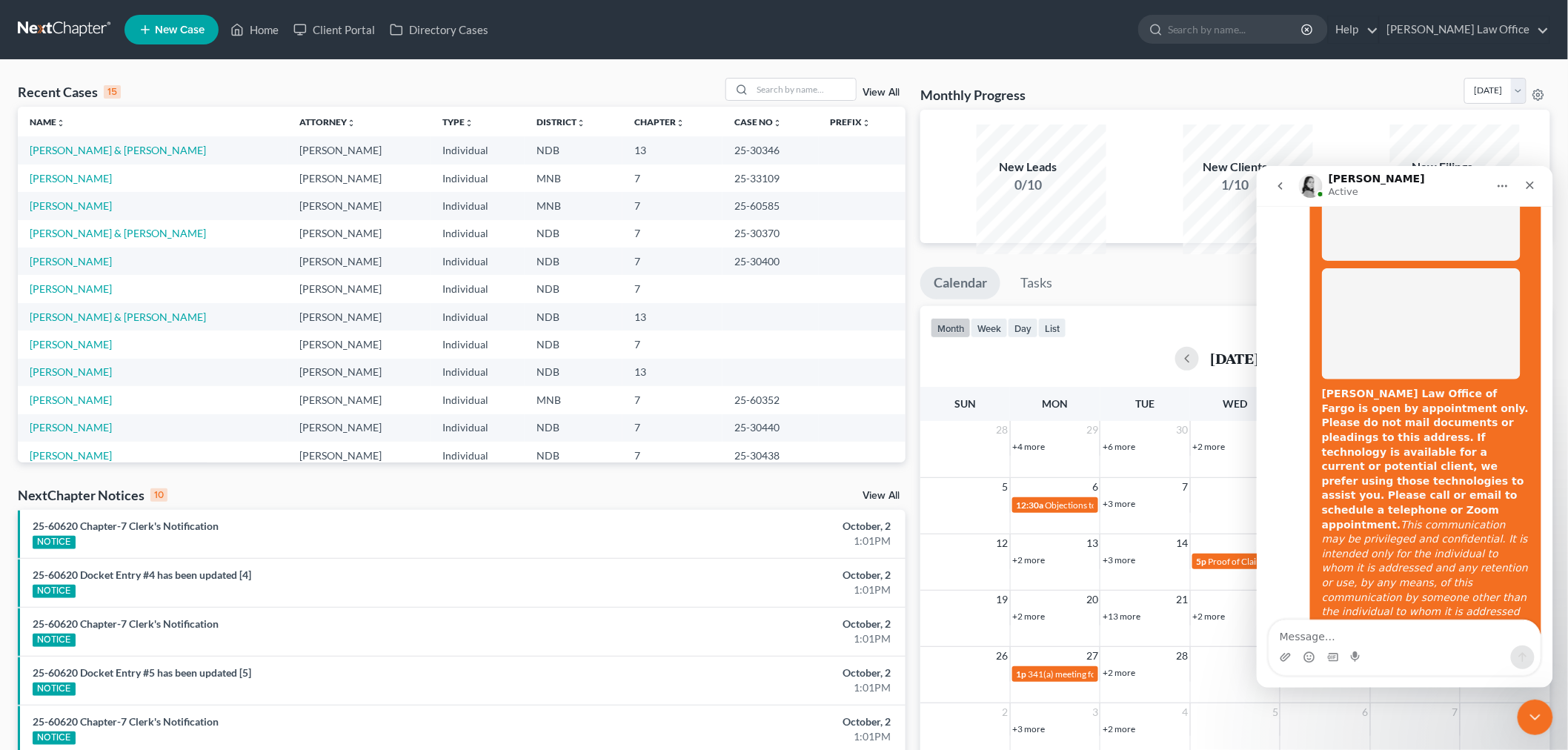
scroll to position [1256, 0]
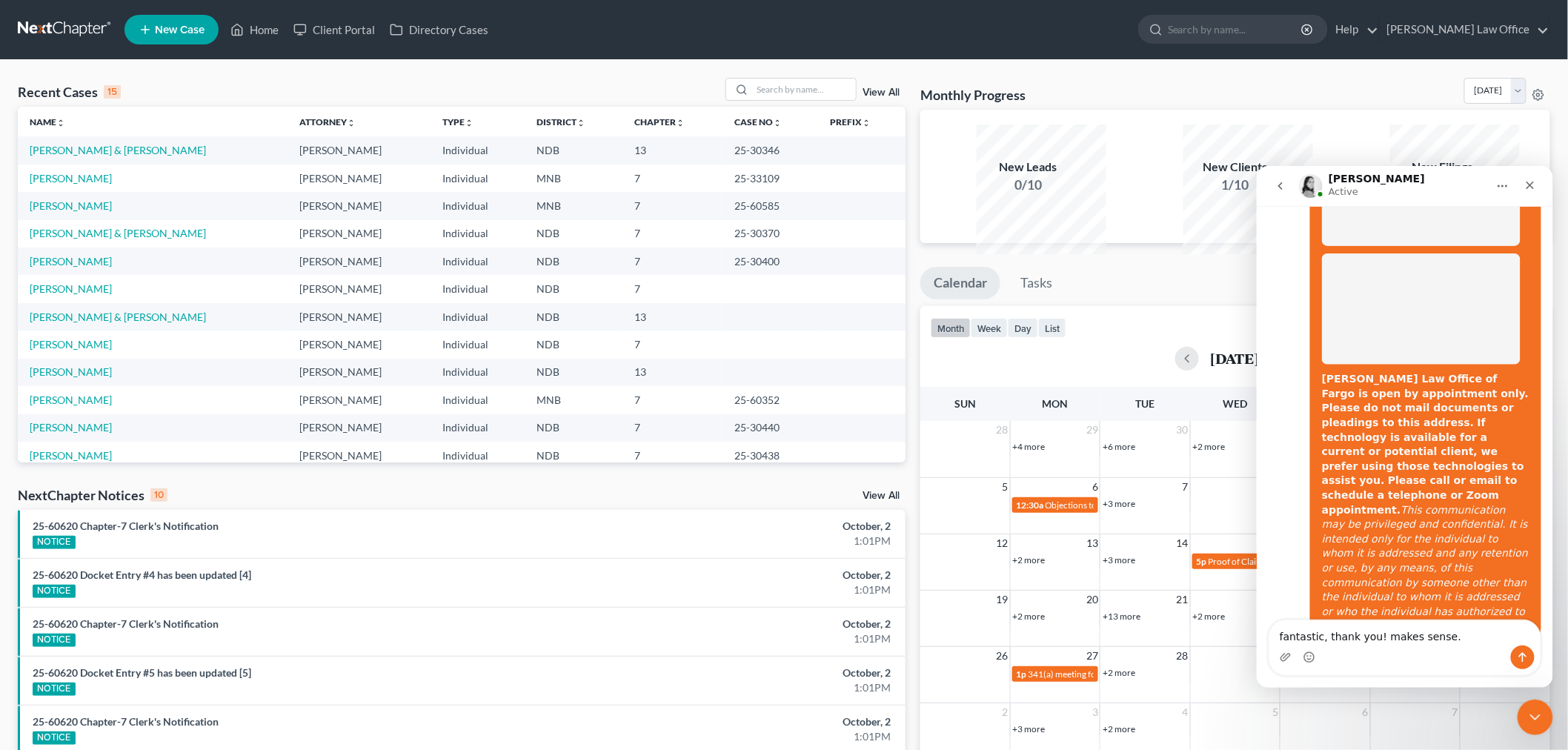
type textarea "fantastic, thank you! makes sense."
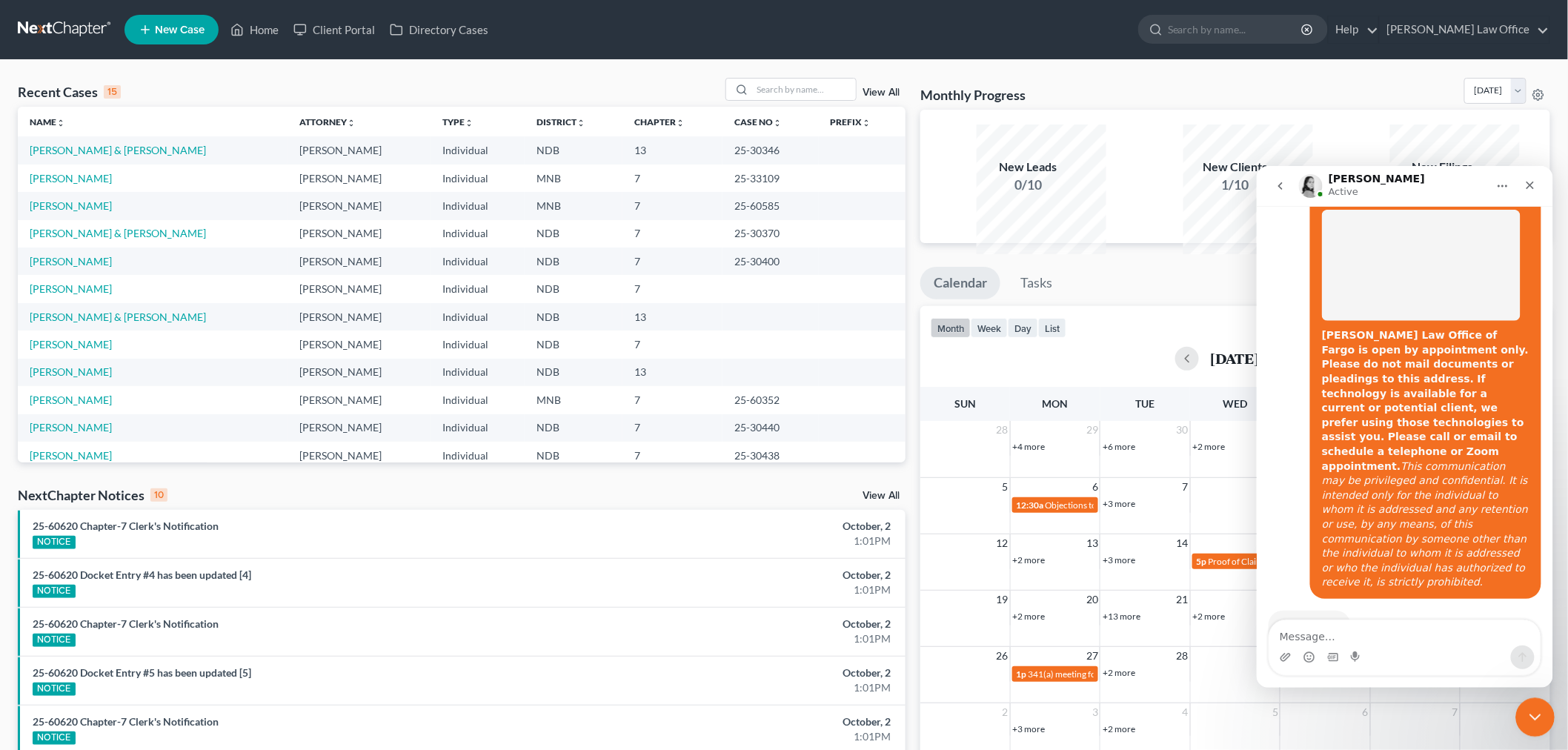
click at [1531, 708] on icon "Close Intercom Messenger" at bounding box center [1532, 714] width 17 height 17
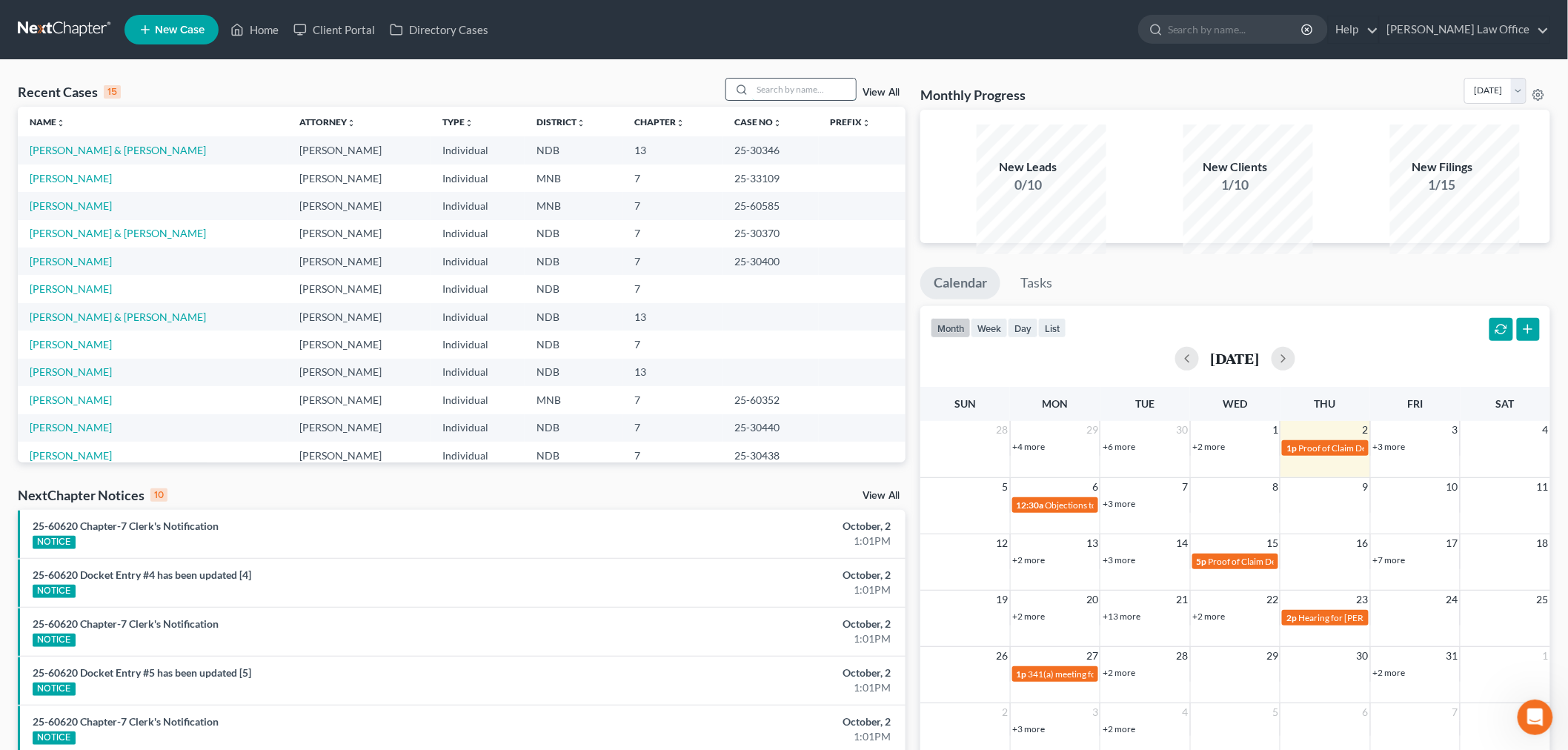
click at [797, 100] on input "search" at bounding box center [804, 90] width 104 height 21
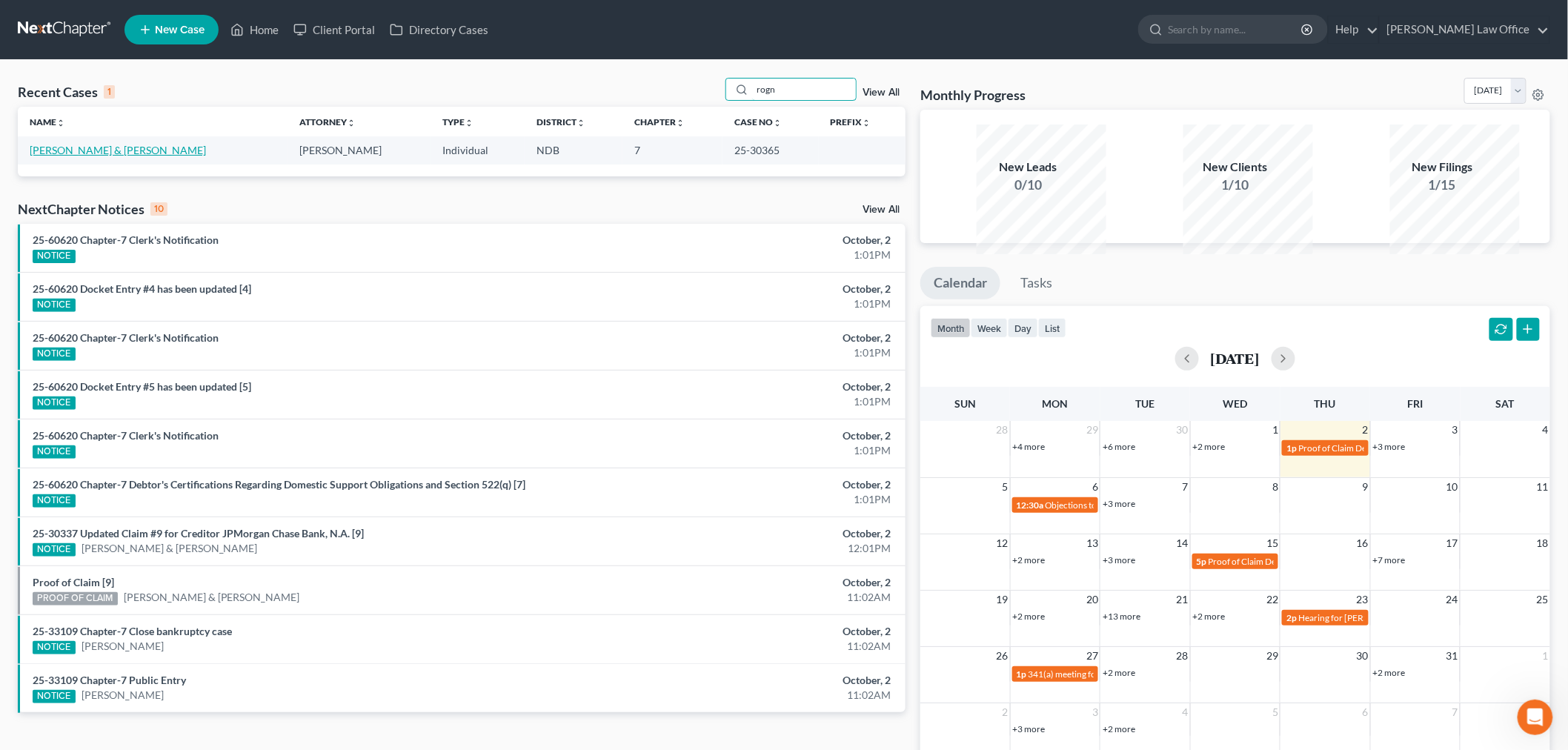
type input "rogn"
click at [97, 156] on link "[PERSON_NAME] & [PERSON_NAME]" at bounding box center [118, 149] width 176 height 13
select select "4"
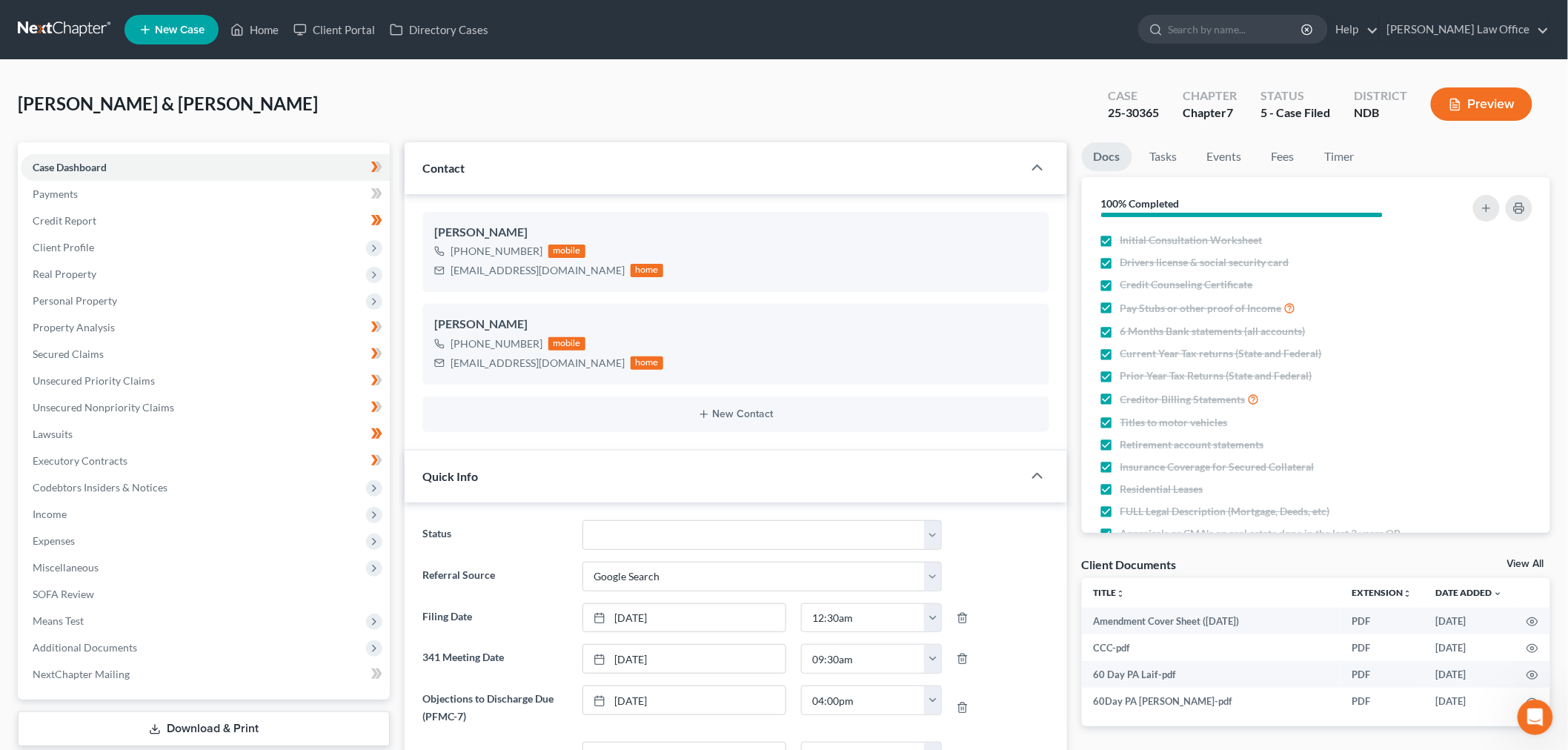
scroll to position [143, 0]
click at [104, 368] on link "Secured Claims" at bounding box center [205, 354] width 369 height 27
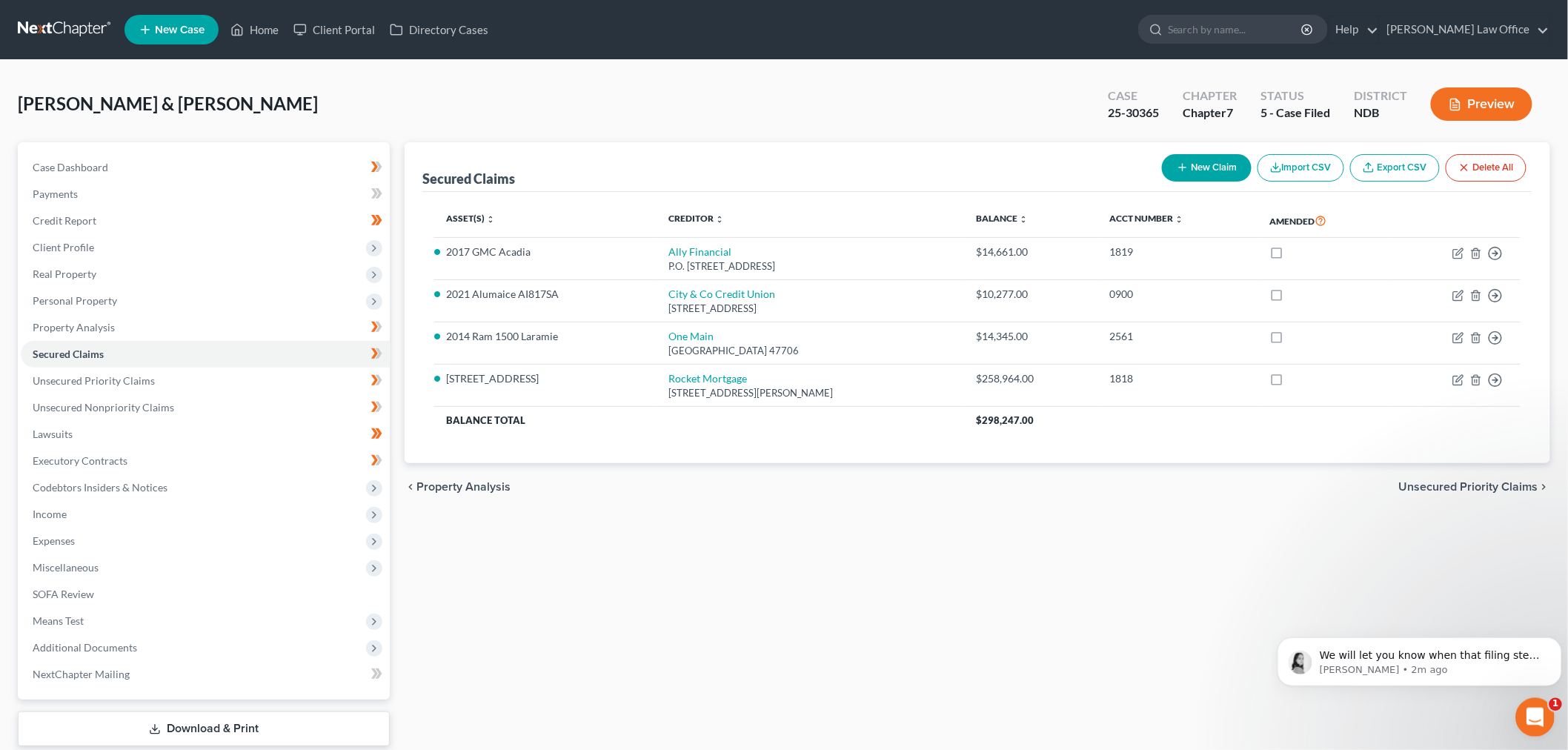
click at [1534, 702] on div "Open Intercom Messenger" at bounding box center [1532, 714] width 49 height 49
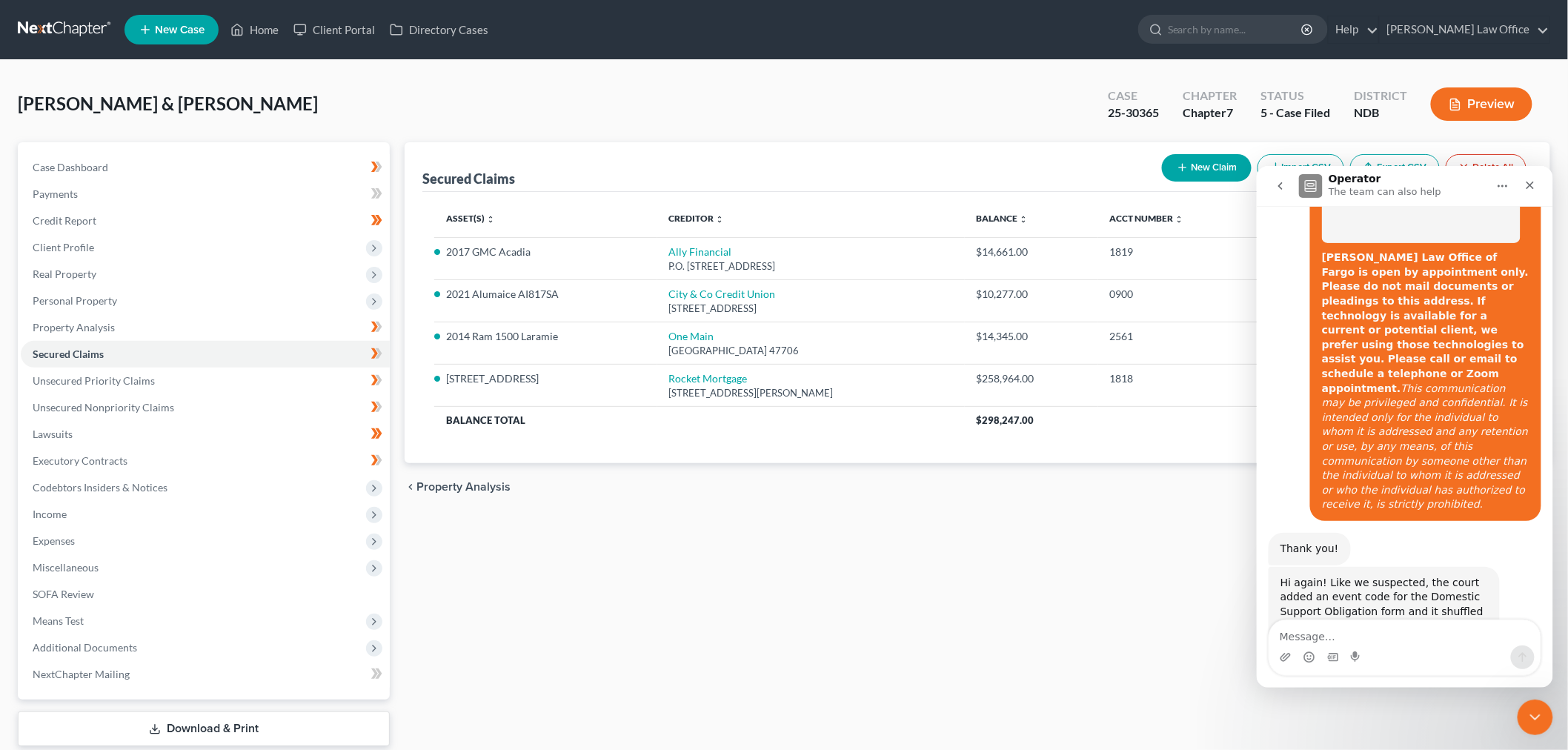
scroll to position [1383, 0]
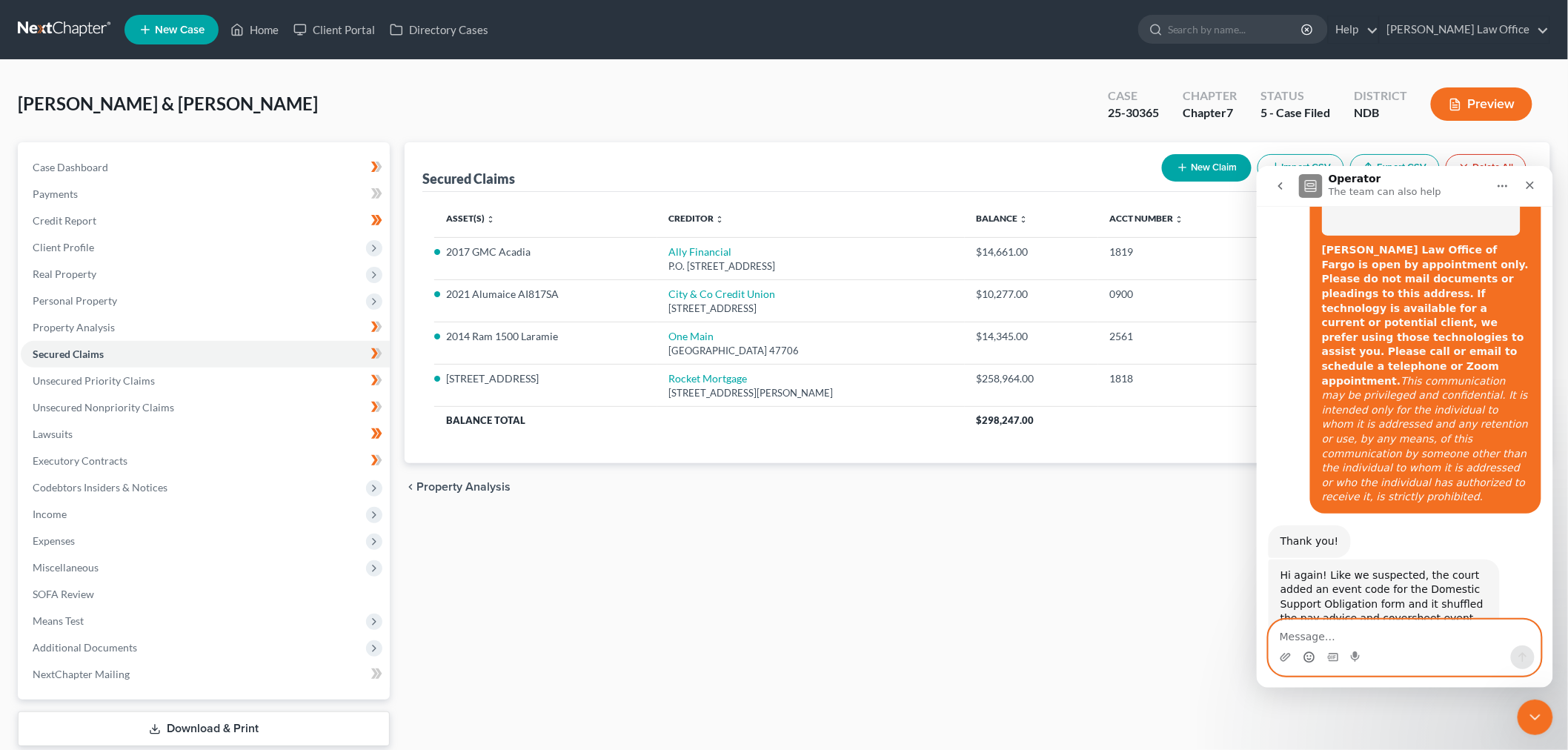
click at [1312, 652] on circle "Emoji picker" at bounding box center [1308, 656] width 10 height 10
click at [1003, 708] on div "Secured Claims New Claim Import CSV Export CSV Delete All Asset(s) expand_more …" at bounding box center [977, 463] width 1161 height 642
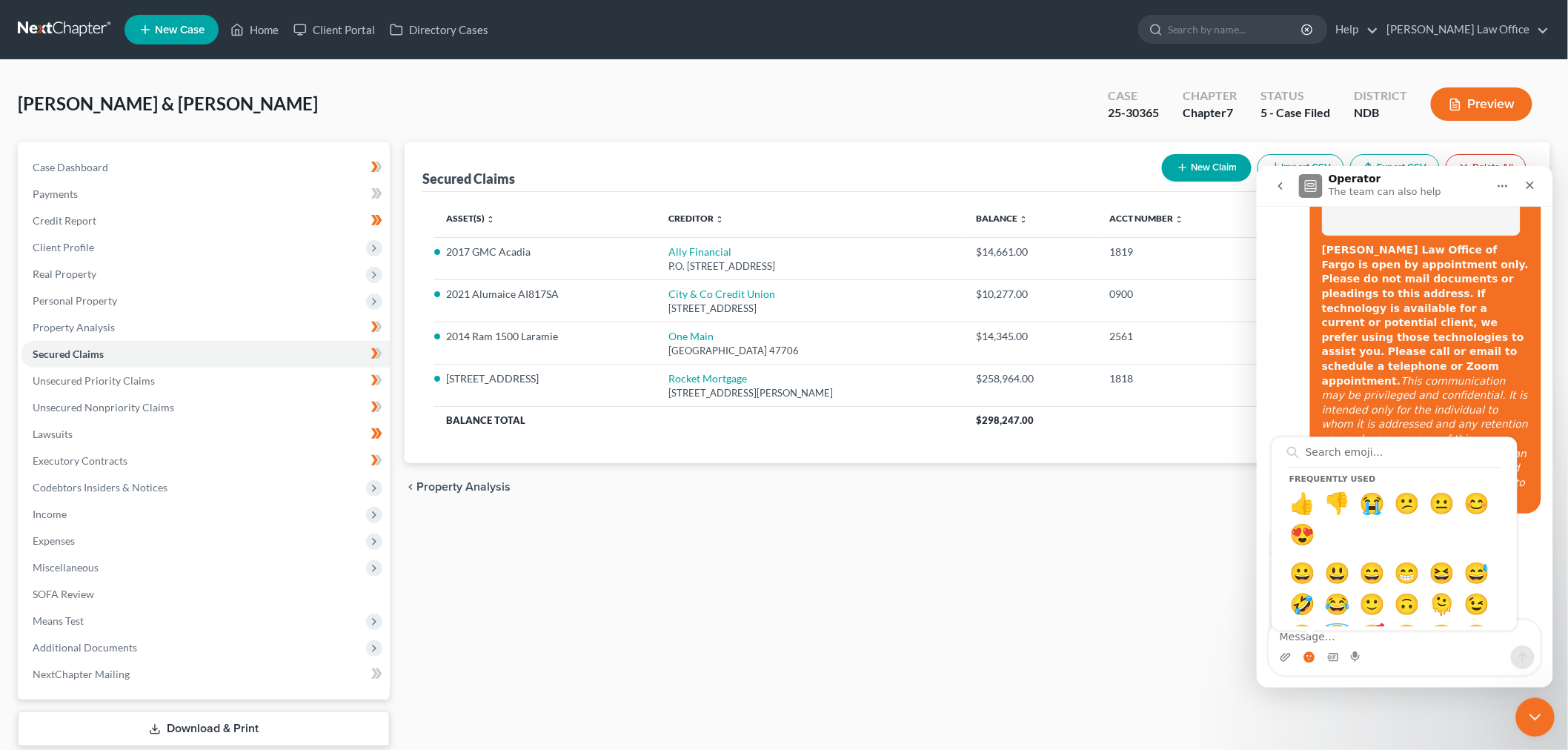
drag, startPoint x: 3042, startPoint y: 1387, endPoint x: 1525, endPoint y: 709, distance: 1661.6
click at [1524, 707] on icon "Close Intercom Messenger" at bounding box center [1532, 714] width 17 height 17
